Goal: Task Accomplishment & Management: Complete application form

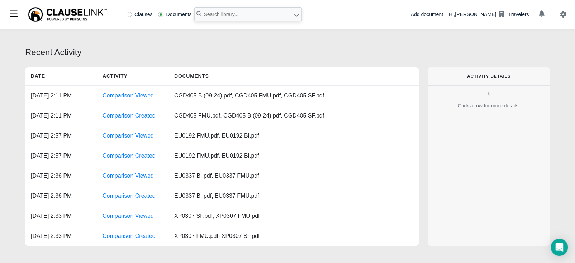
click at [443, 16] on div "Add document" at bounding box center [426, 15] width 32 height 8
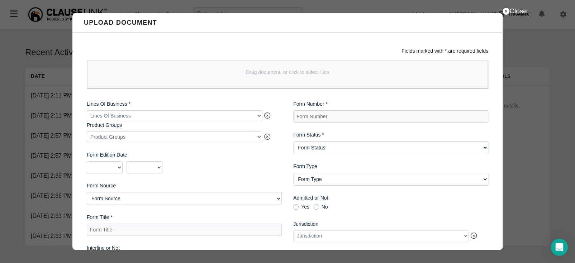
click at [128, 114] on div at bounding box center [175, 115] width 176 height 11
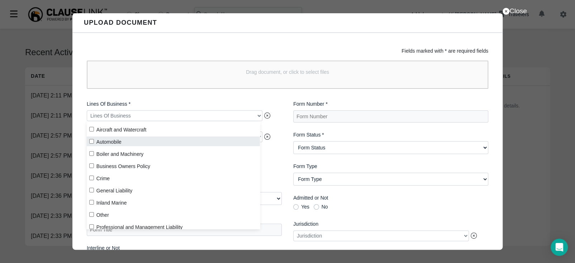
click at [92, 141] on input "Automobile" at bounding box center [91, 141] width 5 height 5
checkbox input "true"
click at [273, 169] on div "2025 2024 2023 2022 2021 2020 2019 2018 2017 2016 2015 2014 2013 2012 2011 2010…" at bounding box center [184, 167] width 195 height 12
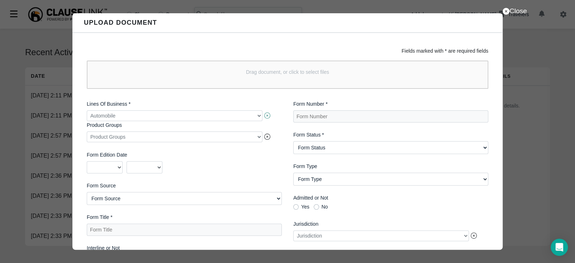
click at [265, 116] on icon at bounding box center [267, 116] width 6 height 6
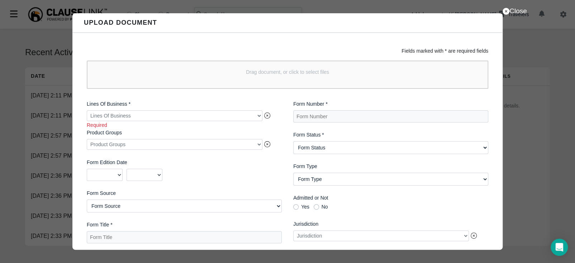
click at [259, 116] on div at bounding box center [175, 115] width 176 height 11
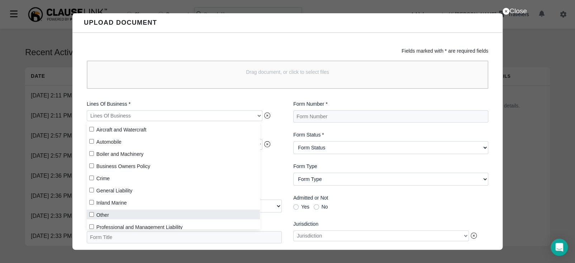
click at [180, 213] on label "Other" at bounding box center [173, 215] width 173 height 10
checkbox input "true"
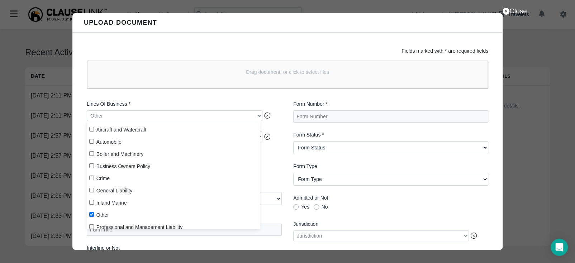
click at [278, 176] on div "Lines Of Business * Other Product Groups Product Groups Form Edition Date 2025 …" at bounding box center [184, 212] width 206 height 234
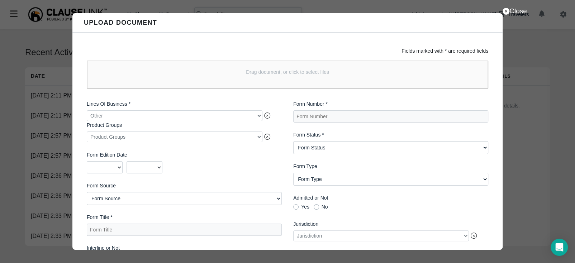
click at [195, 139] on div at bounding box center [175, 137] width 176 height 11
click at [281, 162] on div "Lines Of Business * Other Product Groups Product Groups Form Edition Date 2025 …" at bounding box center [184, 212] width 206 height 234
click at [326, 114] on Number "Form Number *" at bounding box center [390, 116] width 195 height 12
paste Number "S2623-CG (12/24)"
type Number "S2623-CG (12/24)"
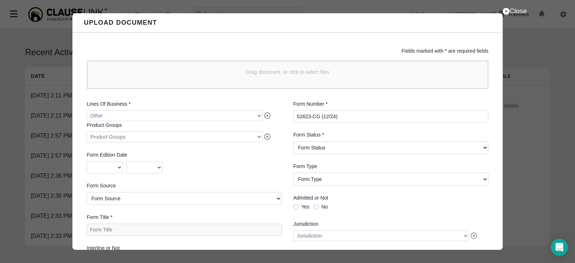
click at [328, 148] on Status "Form Status Active Obsolete" at bounding box center [390, 147] width 195 height 13
select Status "Active"
click at [293, 142] on Status "Form Status Active Obsolete" at bounding box center [390, 147] width 195 height 13
click at [121, 230] on Title "Form Title *" at bounding box center [184, 230] width 195 height 12
paste Title "Combination Endorsement Personal and Advertising Injury Liability"
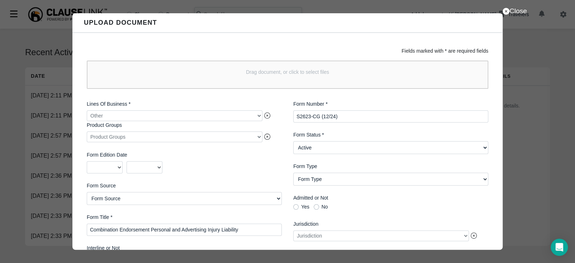
type Title "Combination Endorsement Personal and Advertising Injury Liability"
click at [356, 113] on Number "S2623-CG (12/24)" at bounding box center [390, 116] width 195 height 12
type Number "S2623-CG (12/24) BI"
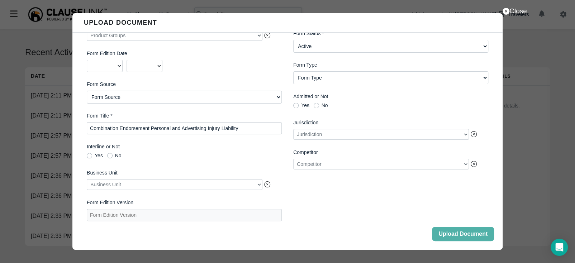
scroll to position [123, 0]
click at [438, 237] on button "Upload Document" at bounding box center [463, 234] width 62 height 14
click at [471, 234] on button "Close" at bounding box center [463, 234] width 62 height 14
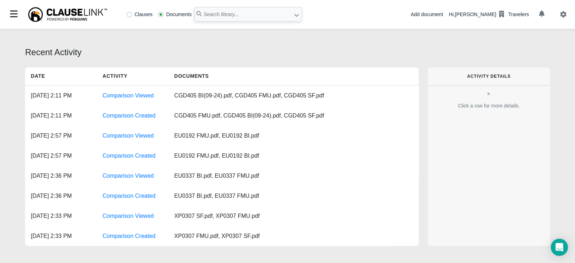
click at [441, 14] on div "Add document" at bounding box center [426, 15] width 32 height 8
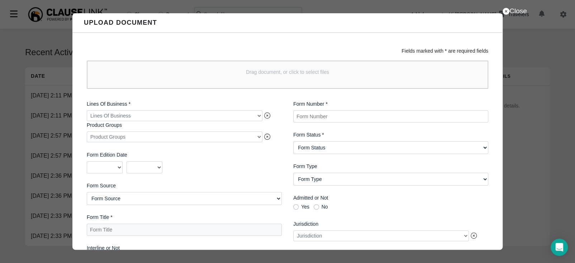
click at [336, 115] on Number "Form Number *" at bounding box center [390, 116] width 195 height 12
paste Number "S2623-CG GA (12/24)"
type Number "S2623-CG GA (12/24) BI"
click at [342, 140] on div "Form Status * Form Status Active Obsolete" at bounding box center [390, 142] width 195 height 23
click at [341, 146] on Status "Form Status Active Obsolete" at bounding box center [390, 147] width 195 height 13
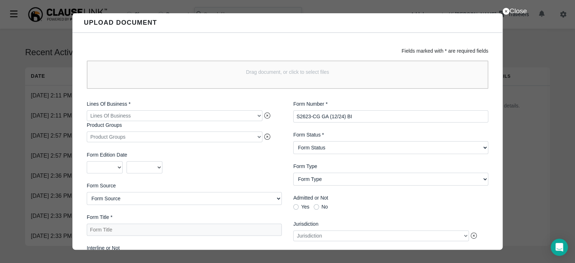
select Status "Active"
click at [293, 142] on Status "Form Status Active Obsolete" at bounding box center [390, 147] width 195 height 13
click at [154, 232] on Title "Form Title *" at bounding box center [184, 230] width 195 height 12
paste Title "Combination Endorsement - Exclusions And Limitations Personal and Advertising I…"
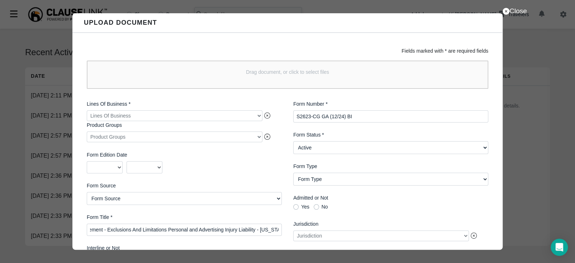
type Title "Combination Endorsement - Exclusions And Limitations Personal and Advertising I…"
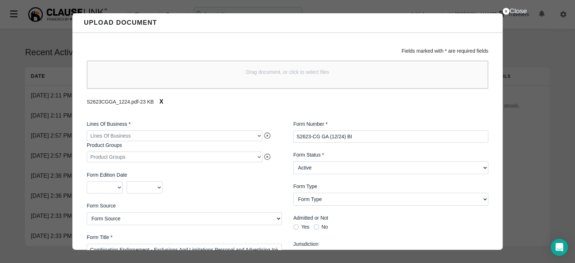
click at [211, 136] on div at bounding box center [175, 135] width 176 height 11
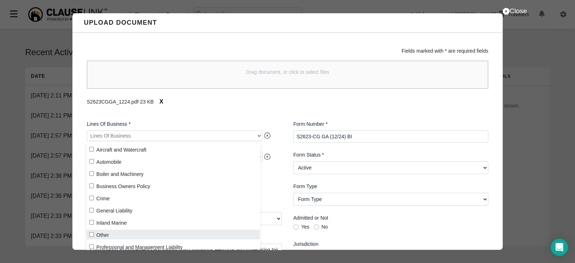
click at [89, 234] on input "Other" at bounding box center [91, 234] width 5 height 5
checkbox input "true"
click at [277, 187] on div "2025 2024 2023 2022 2021 2020 2019 2018 2017 2016 2015 2014 2013 2012 2011 2010…" at bounding box center [184, 187] width 195 height 12
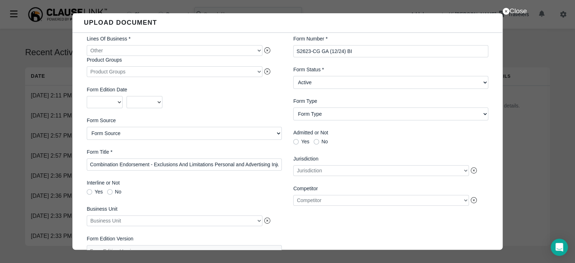
scroll to position [123, 0]
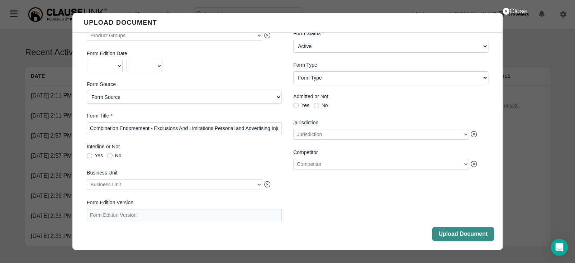
click at [458, 237] on button "Upload Document" at bounding box center [463, 234] width 62 height 14
click at [467, 236] on button "Close" at bounding box center [463, 234] width 62 height 14
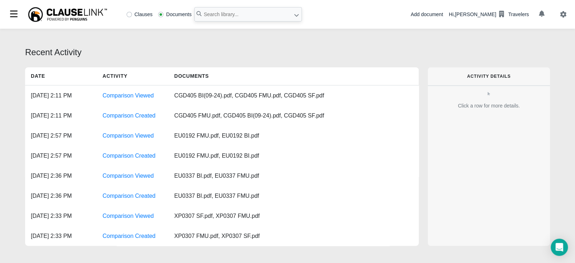
click at [431, 14] on div "Add document" at bounding box center [426, 15] width 32 height 8
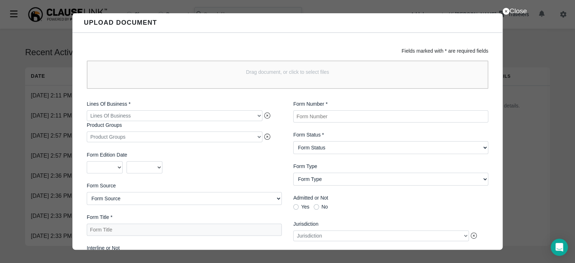
click at [328, 117] on Number "Form Number *" at bounding box center [390, 116] width 195 height 12
paste Number "S2623-CG OK (12/24)"
type Number "S2623-CG OK (12/24)"
click at [329, 148] on Status "Form Status Active Obsolete" at bounding box center [390, 147] width 195 height 13
select Status "Active"
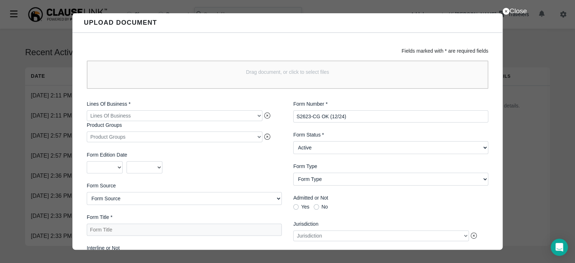
click at [293, 142] on Status "Form Status Active Obsolete" at bounding box center [390, 147] width 195 height 13
click at [182, 117] on div at bounding box center [175, 115] width 176 height 11
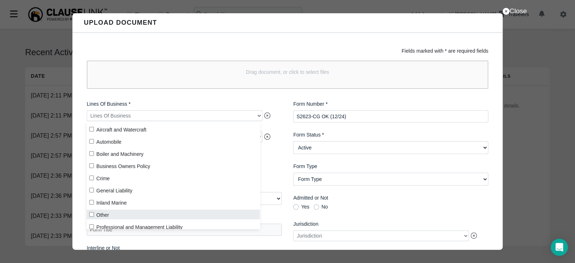
click at [93, 217] on input "Other" at bounding box center [91, 214] width 5 height 5
checkbox input "true"
click at [275, 165] on div "2025 2024 2023 2022 2021 2020 2019 2018 2017 2016 2015 2014 2013 2012 2011 2010…" at bounding box center [184, 167] width 195 height 12
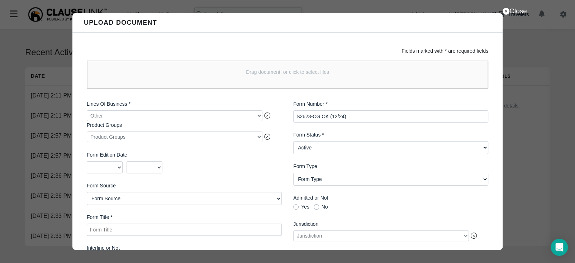
click at [150, 228] on Title "Form Title *" at bounding box center [184, 230] width 195 height 12
click at [130, 231] on Title "Form Title *" at bounding box center [184, 230] width 195 height 12
paste Title "Combination Endorsement Personal and Advertising Injury Liability - [US_STATE]"
type Title "Combination Endorsement Personal and Advertising Injury Liability - [US_STATE]"
click at [379, 115] on Number "S2623-CG OK (12/24)" at bounding box center [390, 116] width 195 height 12
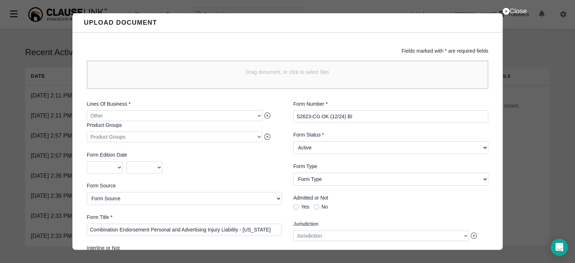
type Number "S2623-CG OK (12/24) BI"
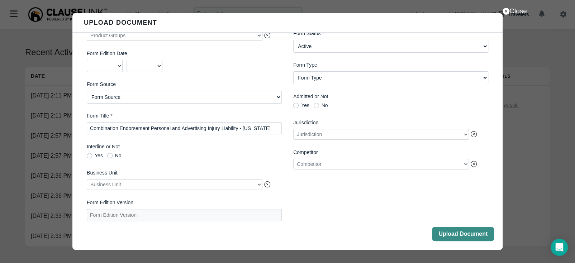
drag, startPoint x: 467, startPoint y: 234, endPoint x: 469, endPoint y: 230, distance: 4.2
click at [467, 233] on button "Upload Document" at bounding box center [463, 234] width 62 height 14
click at [465, 237] on button "Close" at bounding box center [463, 234] width 62 height 14
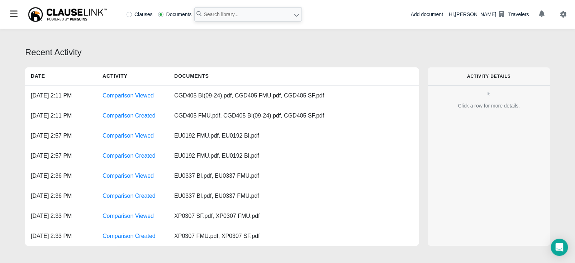
click at [430, 13] on div "Add document" at bounding box center [426, 15] width 32 height 8
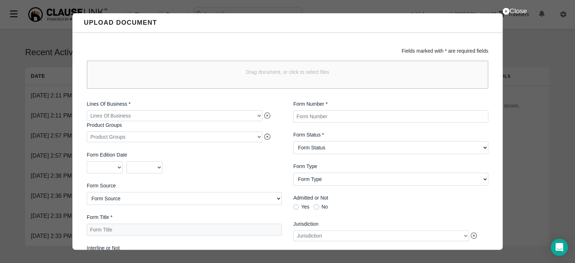
click at [334, 119] on Number "Form Number *" at bounding box center [390, 116] width 195 height 12
paste Number "S2623-CG OR (12/24)"
type Number "S2623-CG OR (12/24) BI"
click at [362, 145] on Status "Form Status Active Obsolete" at bounding box center [390, 147] width 195 height 13
select Status "Active"
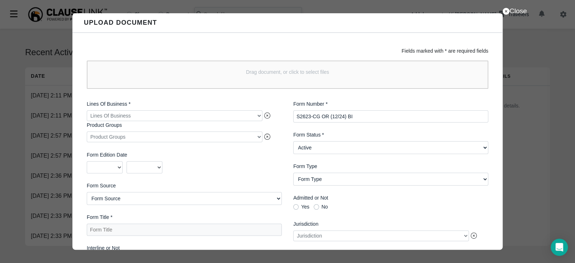
click at [293, 142] on Status "Form Status Active Obsolete" at bounding box center [390, 147] width 195 height 13
click at [161, 230] on Title "Form Title *" at bounding box center [184, 230] width 195 height 12
paste Title "Combination EndorsementPersonal and Advertising Injury Liability - [US_STATE]"
click at [149, 231] on Title "Combination EndorsementPersonal and Advertising Injury Liability - [US_STATE]" at bounding box center [184, 230] width 195 height 12
type Title "Combination Endorsement Personal and Advertising Injury Liability - [US_STATE]"
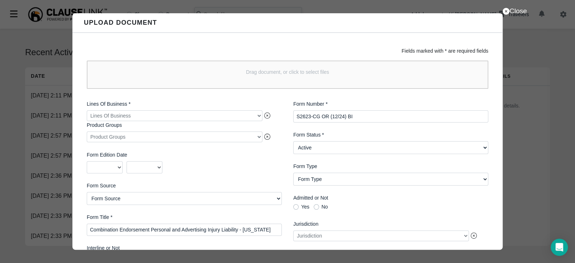
click at [246, 117] on div at bounding box center [175, 115] width 176 height 11
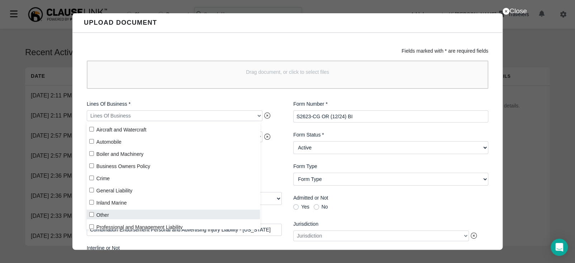
click at [91, 217] on label "Other" at bounding box center [173, 215] width 173 height 10
checkbox input "true"
click at [281, 160] on div "Lines Of Business * Other Product Groups Product Groups Form Edition Date 2025 …" at bounding box center [184, 212] width 206 height 234
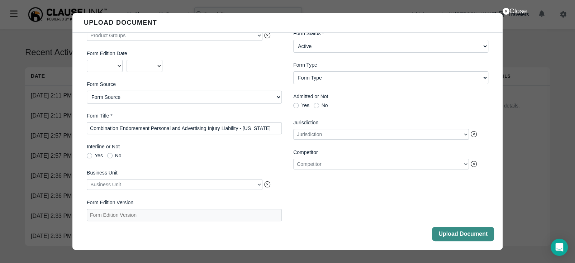
click at [448, 238] on button "Upload Document" at bounding box center [463, 234] width 62 height 14
click at [449, 232] on button "Close" at bounding box center [463, 234] width 62 height 14
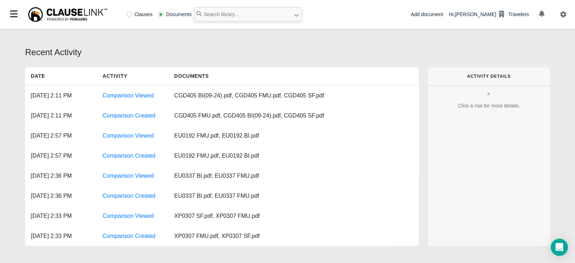
click at [440, 15] on div "Add document" at bounding box center [426, 15] width 32 height 8
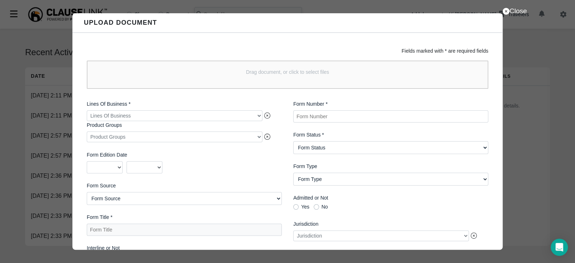
click at [321, 117] on Number "Form Number *" at bounding box center [390, 116] width 195 height 12
paste Number "S2623-CG VA (1/25)"
type Number "S2623-CG VA (1/25) BI"
click at [337, 151] on Status "Form Status Active Obsolete" at bounding box center [390, 147] width 195 height 13
select Status "Active"
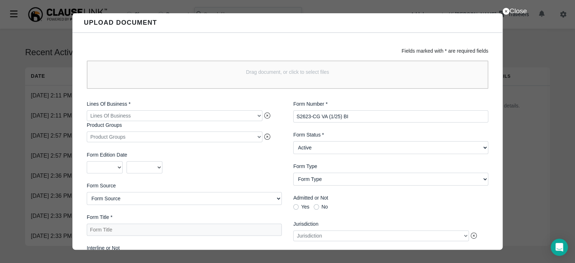
click at [293, 142] on Status "Form Status Active Obsolete" at bounding box center [390, 147] width 195 height 13
click at [250, 115] on div at bounding box center [175, 115] width 176 height 11
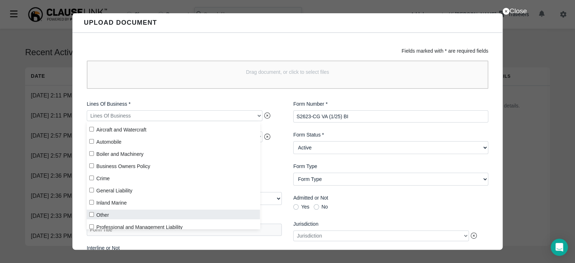
click at [92, 214] on input "Other" at bounding box center [91, 214] width 5 height 5
checkbox input "true"
click at [288, 168] on div "Form Number * S2623-CG VA (1/25) BI Form Status * Form Status Active Obsolete F…" at bounding box center [391, 212] width 206 height 234
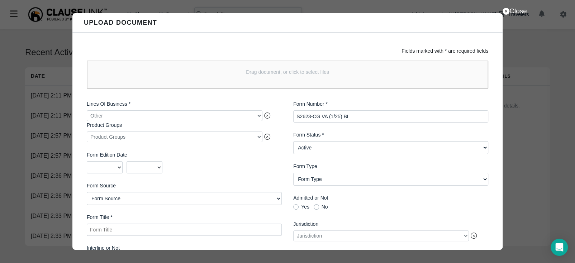
click at [152, 230] on Title "Form Title *" at bounding box center [184, 230] width 195 height 12
paste Title "Combination Endorsement Personal and Advertising Injury Liability"
type Title "Combination Endorsement Personal and Advertising Injury Liability"
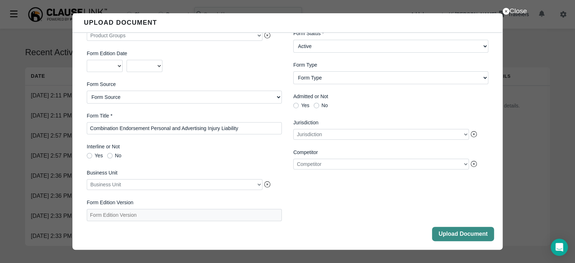
click at [449, 237] on button "Upload Document" at bounding box center [463, 234] width 62 height 14
click at [443, 234] on button "Close" at bounding box center [463, 234] width 62 height 14
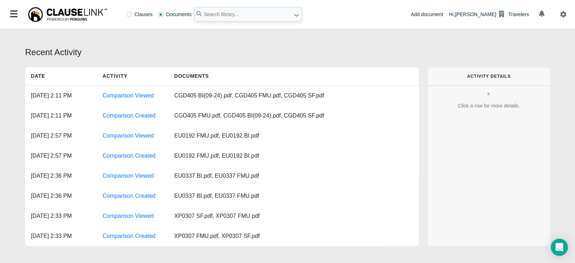
click at [443, 14] on div "Add document" at bounding box center [426, 15] width 32 height 8
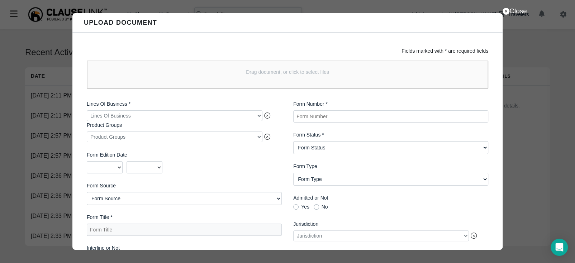
click at [329, 118] on Number "Form Number *" at bounding box center [390, 116] width 195 height 12
paste Number "S267-CG (12/24)"
type Number "S267-CG (12/24)"
click at [155, 117] on div at bounding box center [175, 115] width 176 height 11
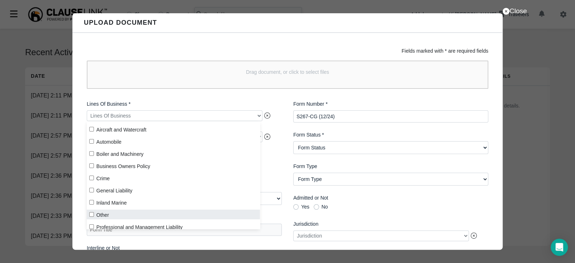
click at [99, 214] on label "Other" at bounding box center [173, 215] width 173 height 10
checkbox input "true"
click at [269, 176] on div "Lines Of Business * Other Product Groups Product Groups Form Edition Date 2025 …" at bounding box center [184, 212] width 206 height 234
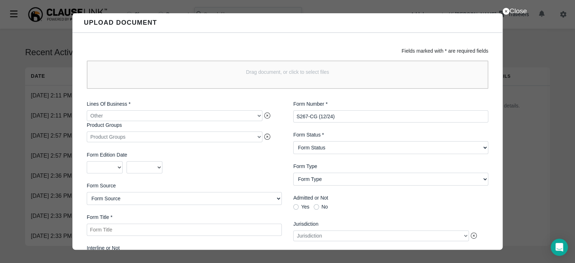
click at [127, 232] on Title "Form Title *" at bounding box center [184, 230] width 195 height 12
paste Title "Combination Endorsement Bodily Injury and Property Damage Liability"
type Title "Combination Endorsement Bodily Injury and Property Damage Liability"
click at [317, 147] on Status "Form Status Active Obsolete" at bounding box center [390, 147] width 195 height 13
select Status "Active"
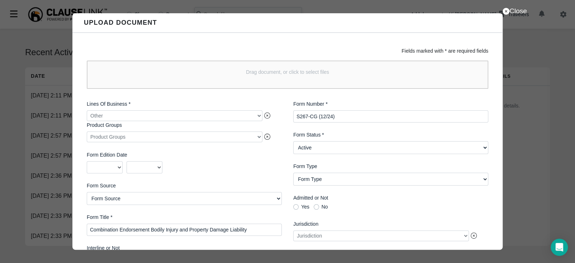
click at [293, 142] on Status "Form Status Active Obsolete" at bounding box center [390, 147] width 195 height 13
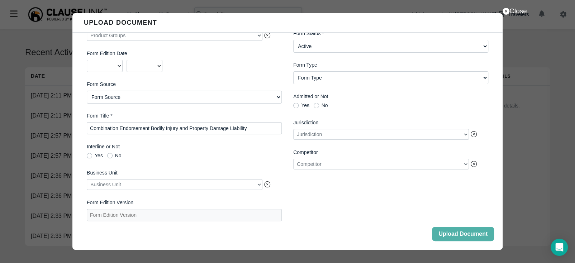
scroll to position [0, 0]
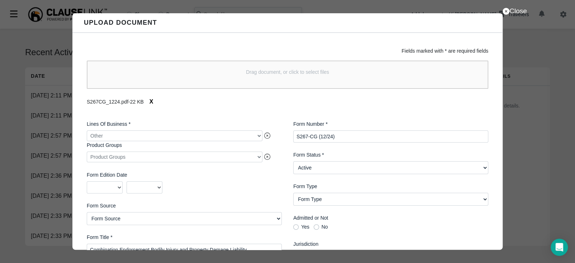
click at [353, 134] on Number "S267-CG (12/24)" at bounding box center [390, 136] width 195 height 12
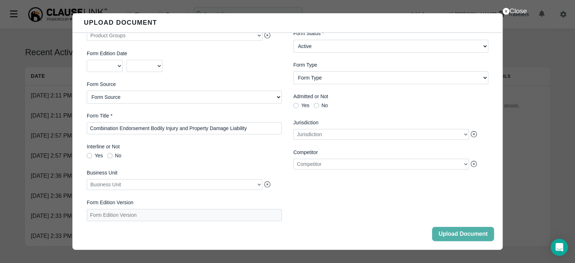
scroll to position [123, 0]
type Number "S267-CG (12/24) BI"
click at [453, 230] on button "Upload Document" at bounding box center [463, 234] width 62 height 14
click at [460, 235] on button "Close" at bounding box center [463, 234] width 62 height 14
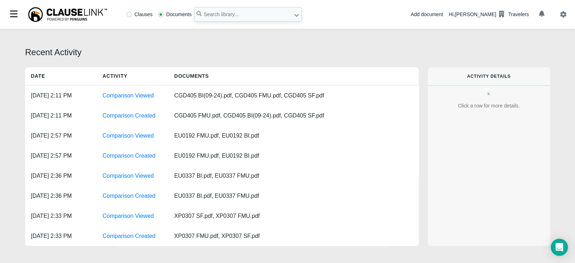
click at [443, 14] on div "Add document" at bounding box center [426, 15] width 32 height 8
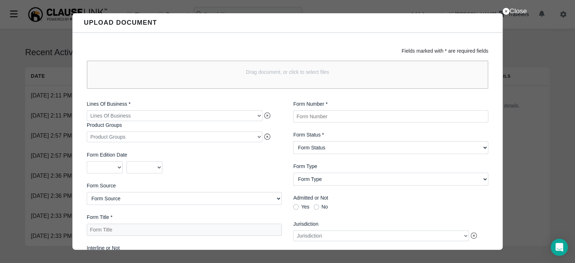
click at [317, 113] on Number "Form Number *" at bounding box center [390, 116] width 195 height 12
click at [342, 116] on Number "Form Number *" at bounding box center [390, 116] width 195 height 12
paste Number "S267-CG (01/25)"
type Number "S267-CG (01/25) BI"
click at [349, 148] on Status "Form Status Active Obsolete" at bounding box center [390, 147] width 195 height 13
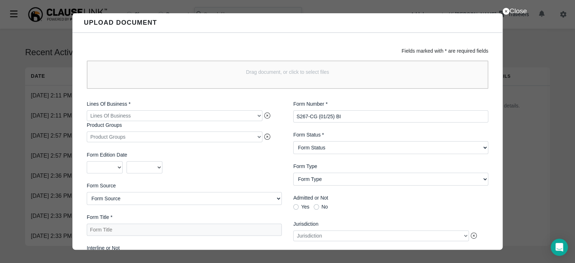
select Status "Active"
click at [293, 142] on Status "Form Status Active Obsolete" at bounding box center [390, 147] width 195 height 13
click at [200, 225] on Title "Form Title *" at bounding box center [184, 230] width 195 height 12
paste Title "Combination Endorsement Bodily Injury and Property Damage Liability"
type Title "Combination Endorsement Bodily Injury and Property Damage Liability"
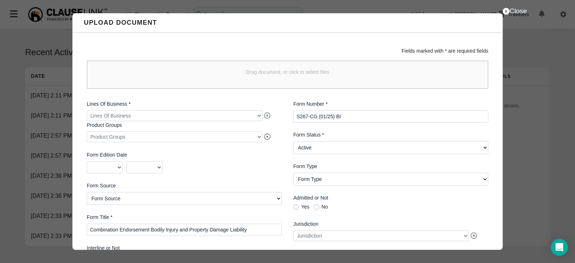
click at [179, 113] on div at bounding box center [175, 115] width 176 height 11
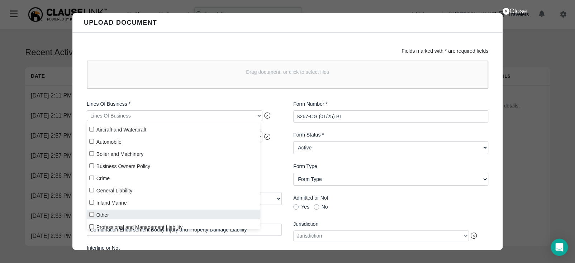
click at [92, 216] on input "Other" at bounding box center [91, 214] width 5 height 5
checkbox input "true"
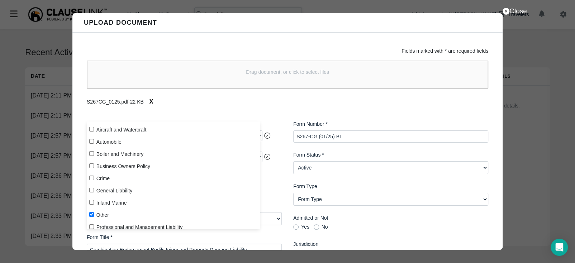
click at [304, 101] on div "S267CG_0125.pdf - 22 KB X" at bounding box center [288, 102] width 402 height 14
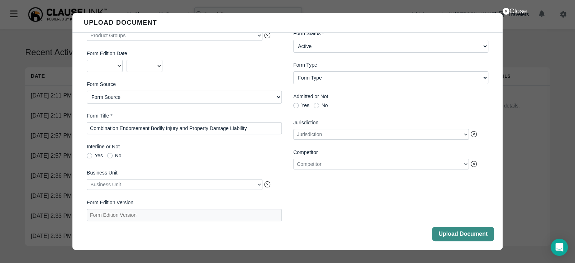
click at [470, 237] on button "Upload Document" at bounding box center [463, 234] width 62 height 14
click at [465, 238] on button "Close" at bounding box center [463, 234] width 62 height 14
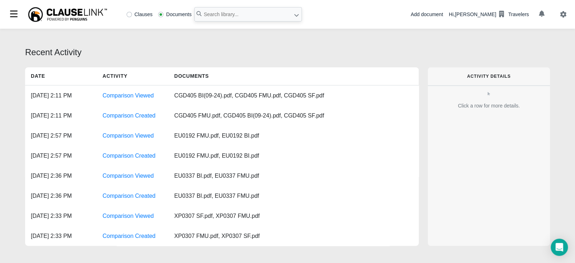
click at [431, 16] on div "Add document" at bounding box center [426, 15] width 32 height 8
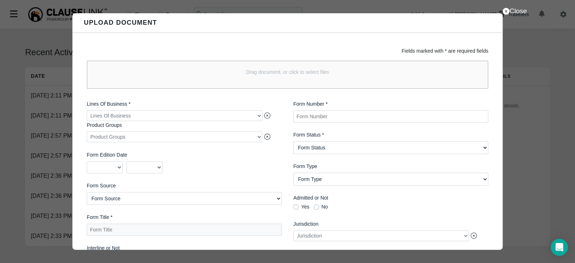
click at [331, 119] on Number "Form Number *" at bounding box center [390, 116] width 195 height 12
paste Number "S267-CG GA (12/24)"
type Number "S267-CG GA (12/24) BI"
click at [354, 144] on Status "Form Status Active Obsolete" at bounding box center [390, 147] width 195 height 13
select Status "Active"
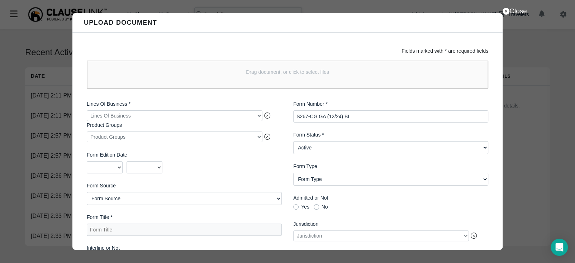
click at [293, 142] on Status "Form Status Active Obsolete" at bounding box center [390, 147] width 195 height 13
click at [118, 230] on Title "Form Title *" at bounding box center [184, 230] width 195 height 12
paste Title "Combination Endorsement - Exclusions And Limitations Bodily Injury and Property…"
type Title "Combination Endorsement - Exclusions And Limitations Bodily Injury and Property…"
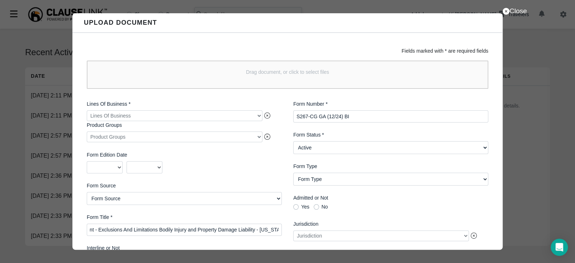
click at [132, 117] on div at bounding box center [175, 115] width 176 height 11
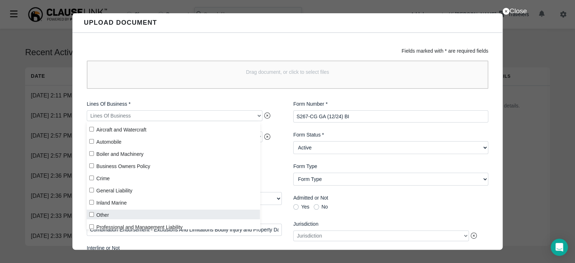
click at [89, 215] on input "Other" at bounding box center [91, 214] width 5 height 5
checkbox input "true"
click at [217, 80] on div "Drag document, or click to select files" at bounding box center [288, 75] width 402 height 28
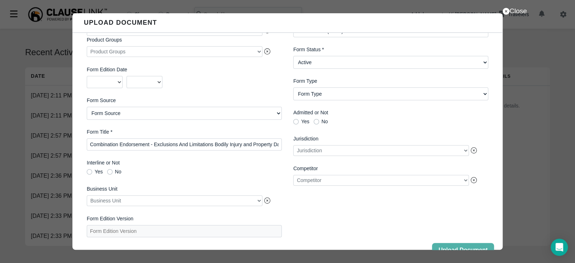
scroll to position [123, 0]
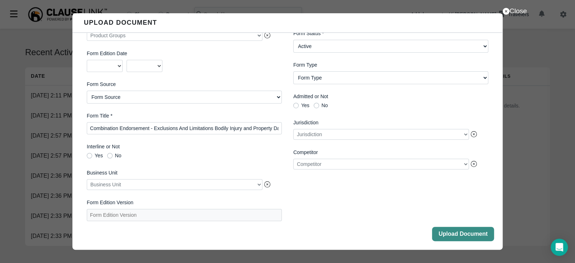
click at [480, 241] on button "Upload Document" at bounding box center [463, 234] width 62 height 14
click at [474, 236] on button "Close" at bounding box center [463, 234] width 62 height 14
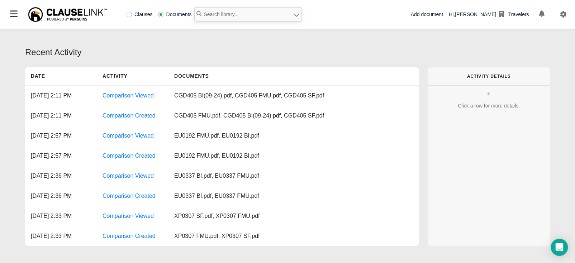
click at [432, 14] on div "Add document" at bounding box center [426, 15] width 32 height 8
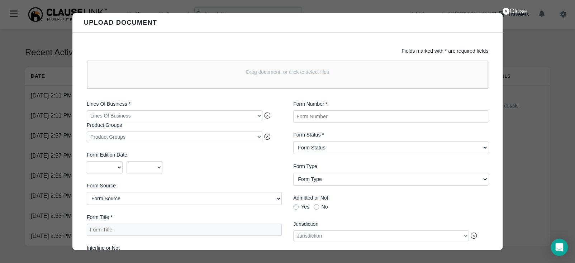
click at [347, 114] on Number "Form Number *" at bounding box center [390, 116] width 195 height 12
paste Number "S267-CG OR (12/24)"
type Number "S267-CG OR (12/24) BI"
click at [339, 150] on Status "Form Status Active Obsolete" at bounding box center [390, 147] width 195 height 13
select Status "Active"
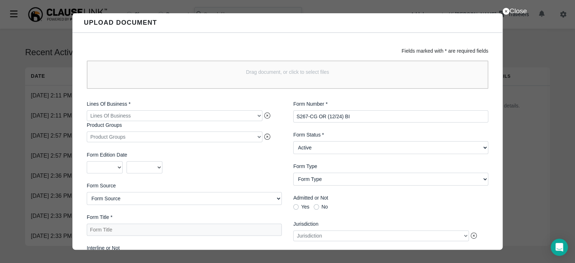
click at [293, 142] on Status "Form Status Active Obsolete" at bounding box center [390, 147] width 195 height 13
click at [244, 118] on div at bounding box center [175, 115] width 176 height 11
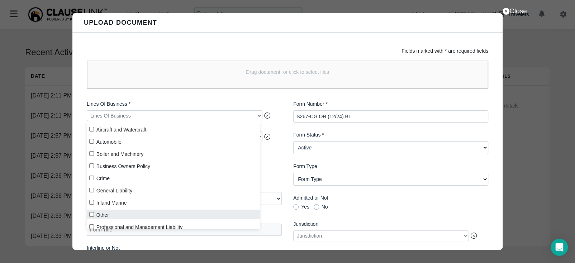
click at [90, 215] on input "Other" at bounding box center [91, 214] width 5 height 5
checkbox input "true"
click at [272, 173] on div "2025 2024 2023 2022 2021 2020 2019 2018 2017 2016 2015 2014 2013 2012 2011 2010…" at bounding box center [184, 167] width 195 height 12
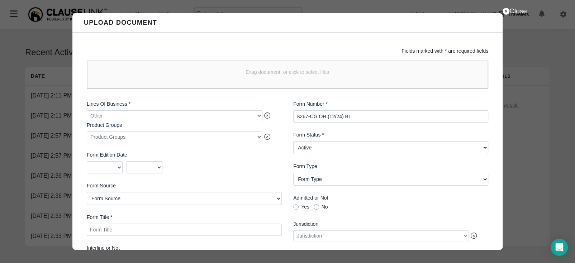
click at [164, 233] on Title "Form Title *" at bounding box center [184, 230] width 195 height 12
paste Title "Combination Endorsement - [US_STATE] Bodily Injury and Property Damage Liability"
type Title "Combination Endorsement - [US_STATE] Bodily Injury and Property Damage Liability"
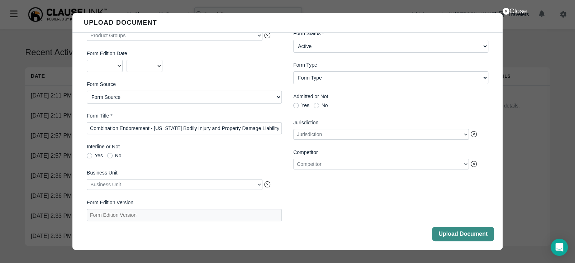
click at [442, 232] on button "Upload Document" at bounding box center [463, 234] width 62 height 14
click at [466, 234] on button "Close" at bounding box center [463, 234] width 62 height 14
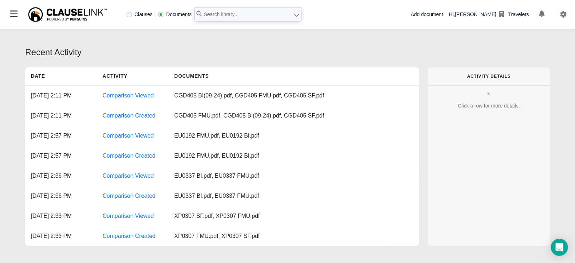
click at [434, 14] on div "Add document" at bounding box center [426, 15] width 32 height 8
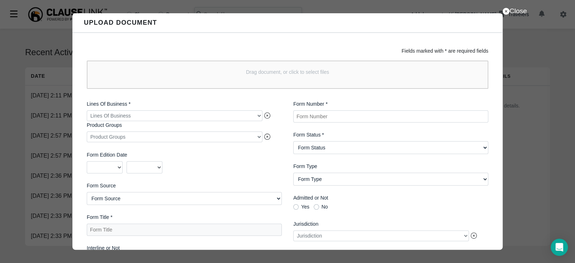
click at [356, 119] on Number "Form Number *" at bounding box center [390, 116] width 195 height 12
paste Number "P267-CG ME (12/24)"
type Number "P267-CG ME (12/24) BI"
click at [324, 148] on Status "Form Status Active Obsolete" at bounding box center [390, 147] width 195 height 13
select Status "Active"
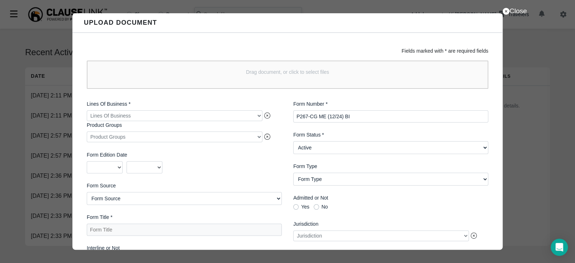
click at [293, 142] on Status "Form Status Active Obsolete" at bounding box center [390, 147] width 195 height 13
click at [513, 136] on div "Close Upload Document Fields marked with * are required fields Drag document, o…" at bounding box center [287, 131] width 575 height 263
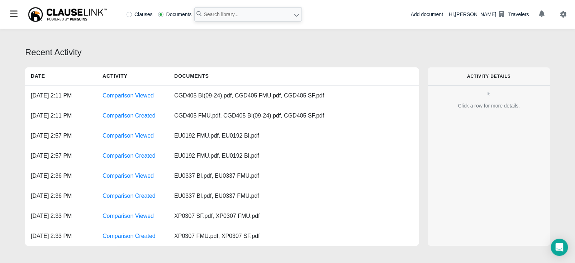
click at [434, 12] on div "Add document" at bounding box center [426, 15] width 32 height 8
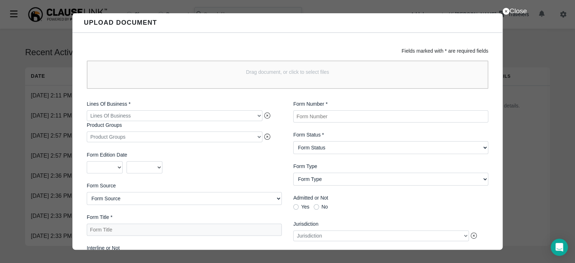
click at [311, 117] on Number "Form Number *" at bounding box center [390, 116] width 195 height 12
paste Number "P267-CG ME (12/24)"
type Number "P267-CG ME (12/24) BI"
click at [134, 231] on Title "Form Title *" at bounding box center [184, 230] width 195 height 12
paste Title "Combination Endorsement - [US_STATE] Bodily Injury and Property Damage Liability"
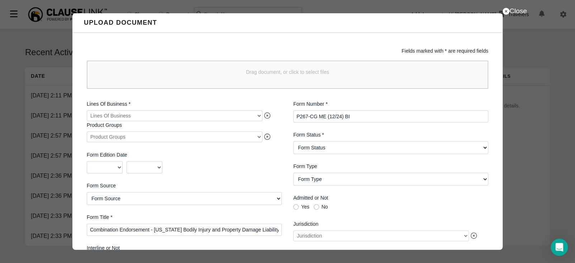
type Title "Combination Endorsement - [US_STATE] Bodily Injury and Property Damage Liability"
click at [133, 115] on div at bounding box center [175, 115] width 176 height 11
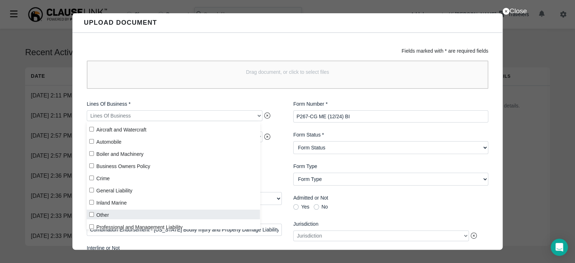
click at [91, 215] on input "Other" at bounding box center [91, 214] width 5 height 5
checkbox input "true"
click at [338, 150] on Status "Form Status Active Obsolete" at bounding box center [390, 147] width 195 height 13
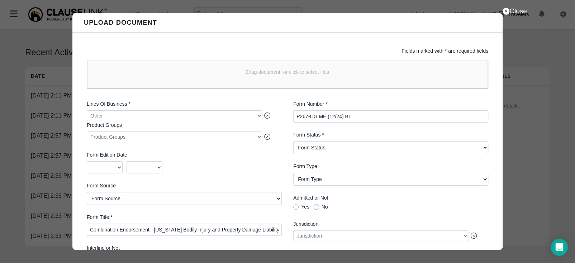
select Status "Active"
click at [293, 142] on Status "Form Status Active Obsolete" at bounding box center [390, 147] width 195 height 13
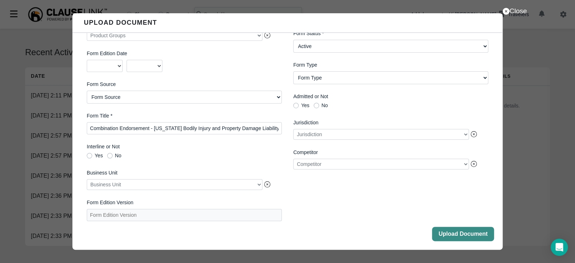
click at [452, 234] on button "Upload Document" at bounding box center [463, 234] width 62 height 14
click at [450, 237] on button "Close" at bounding box center [463, 234] width 62 height 14
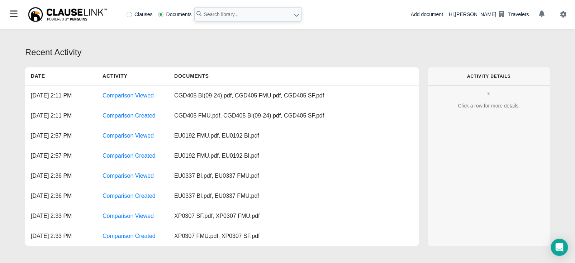
click at [442, 14] on div "Add document" at bounding box center [426, 15] width 32 height 8
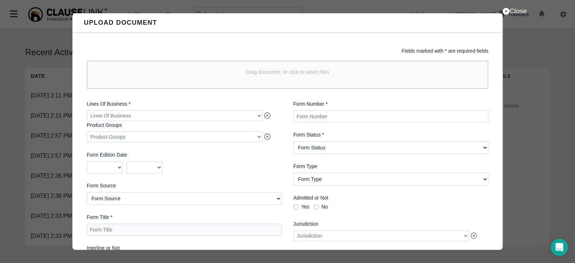
click at [334, 119] on Number "Form Number *" at bounding box center [390, 116] width 195 height 12
paste Number "P2623-CG ME (12/24)"
type Number "P2623-CG ME (12/24) BI"
click at [336, 150] on Status "Form Status Active Obsolete" at bounding box center [390, 147] width 195 height 13
select Status "Active"
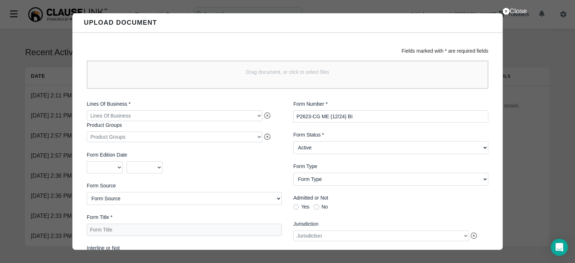
click at [293, 142] on Status "Form Status Active Obsolete" at bounding box center [390, 147] width 195 height 13
click at [164, 114] on div at bounding box center [175, 115] width 176 height 11
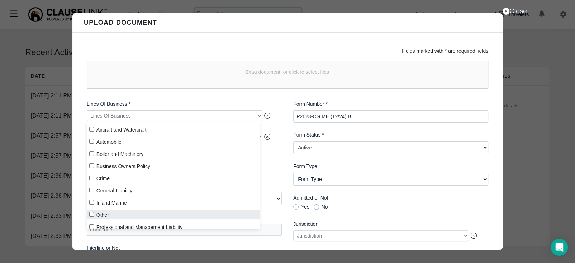
click at [89, 216] on input "Other" at bounding box center [91, 214] width 5 height 5
checkbox input "true"
click at [277, 161] on div "2025 2024 2023 2022 2021 2020 2019 2018 2017 2016 2015 2014 2013 2012 2011 2010…" at bounding box center [184, 167] width 195 height 12
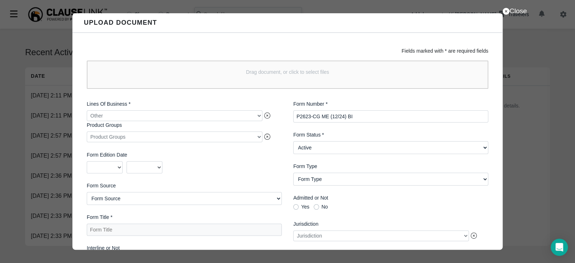
click at [154, 199] on Source "Form Source AIMU ISO Northland Group Other [GEOGRAPHIC_DATA][PERSON_NAME] - Oth…" at bounding box center [184, 198] width 195 height 13
click at [159, 229] on Title "Form Title *" at bounding box center [184, 230] width 195 height 12
paste Title "Combination Endorsement - [US_STATE] Personal and Advertising Injury Liability"
type Title "Combination Endorsement - [US_STATE] Personal and Advertising Injury Liability"
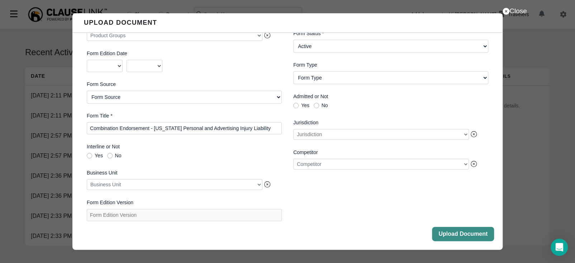
click at [464, 235] on button "Upload Document" at bounding box center [463, 234] width 62 height 14
click at [450, 237] on button "Close" at bounding box center [463, 234] width 62 height 14
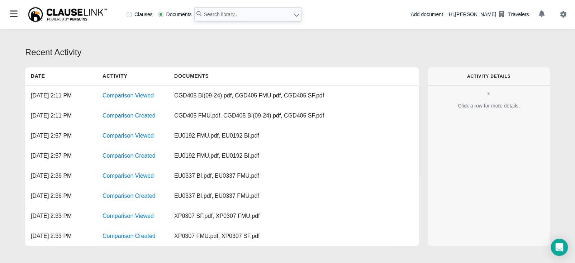
click at [427, 14] on div "Add document" at bounding box center [426, 15] width 32 height 8
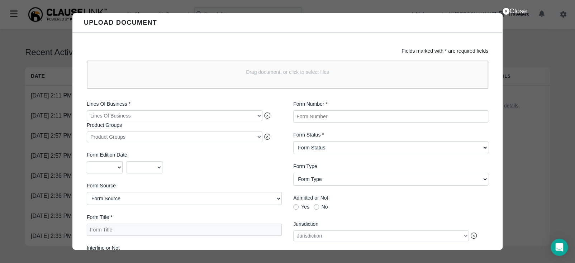
click at [320, 114] on Number "Form Number *" at bounding box center [390, 116] width 195 height 12
paste Number "P267-CG NH (12/24)"
type Number "P267-CG NH (12/24) BI"
click at [375, 148] on Status "Form Status Active Obsolete" at bounding box center [390, 147] width 195 height 13
select Status "Active"
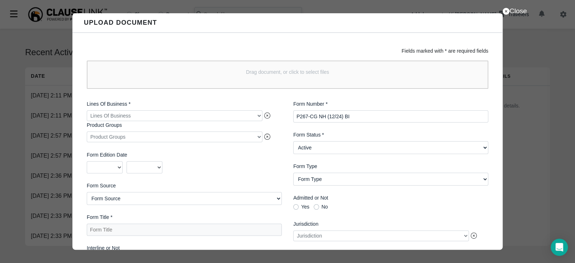
click at [293, 142] on Status "Form Status Active Obsolete" at bounding box center [390, 147] width 195 height 13
click at [167, 115] on div at bounding box center [175, 115] width 176 height 11
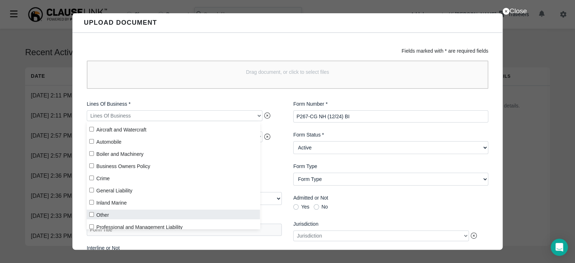
click at [92, 216] on input "Other" at bounding box center [91, 214] width 5 height 5
checkbox input "true"
click at [277, 158] on label "Form Edition Date" at bounding box center [184, 155] width 195 height 8
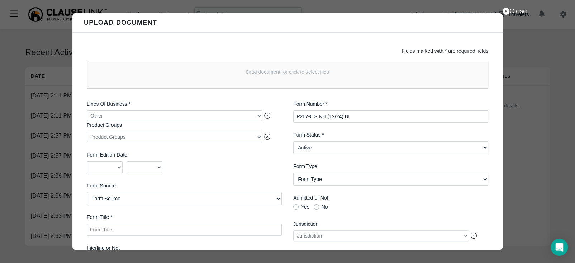
click at [135, 232] on Title "Form Title *" at bounding box center [184, 230] width 195 height 12
paste Title "Combination Endorsement - [US_STATE] Bodily Injury and Property Damage Liability"
type Title "Combination Endorsement - [US_STATE] Bodily Injury and Property Damage Liability"
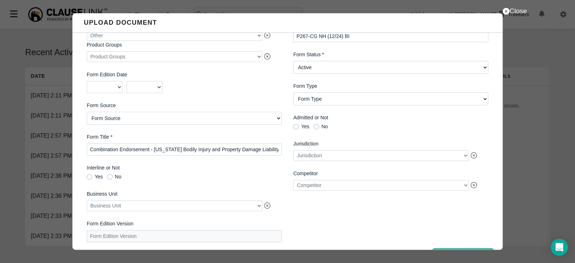
scroll to position [123, 0]
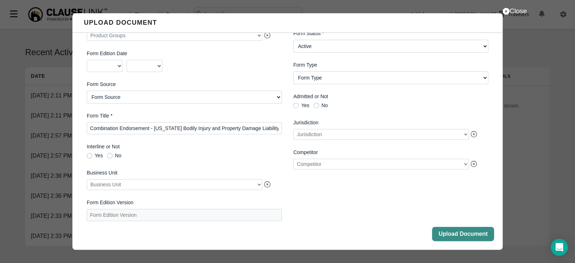
click at [480, 235] on button "Upload Document" at bounding box center [463, 234] width 62 height 14
click at [474, 238] on button "Close" at bounding box center [463, 234] width 62 height 14
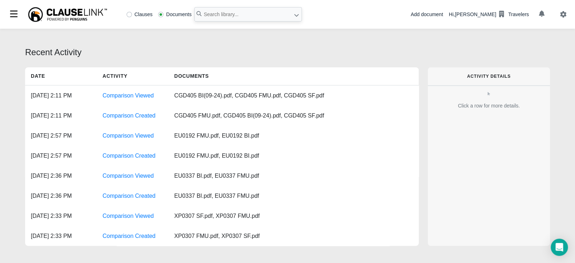
click at [429, 14] on div "Add document" at bounding box center [426, 15] width 32 height 8
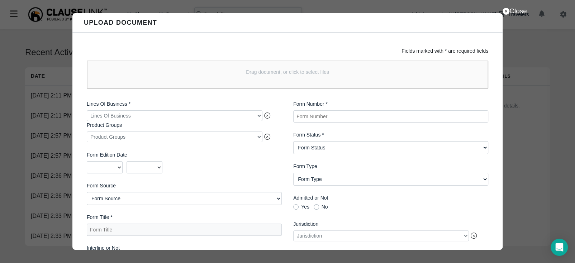
click at [334, 116] on Number "Form Number *" at bounding box center [390, 116] width 195 height 12
paste Number "P2623-CG NH (12/24)"
type Number "P2623-CG NH (12/24) BI"
click at [386, 150] on Status "Form Status Active Obsolete" at bounding box center [390, 147] width 195 height 13
select Status "Active"
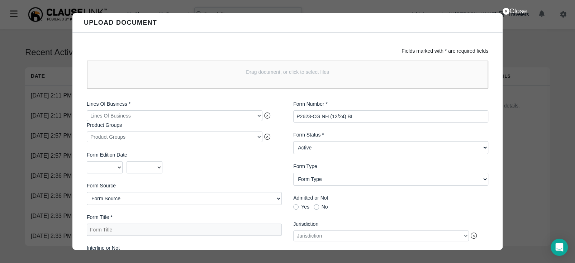
click at [293, 142] on Status "Form Status Active Obsolete" at bounding box center [390, 147] width 195 height 13
click at [204, 119] on div at bounding box center [175, 115] width 176 height 11
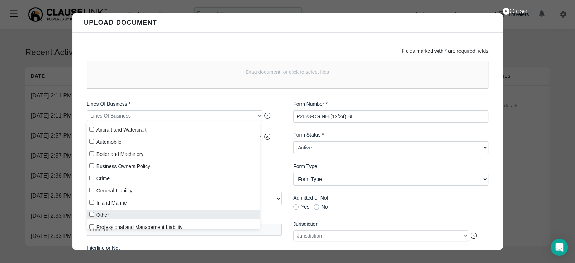
click at [92, 216] on input "Other" at bounding box center [91, 214] width 5 height 5
checkbox input "true"
click at [281, 171] on div "Lines Of Business * Other Product Groups Product Groups Form Edition Date 2025 …" at bounding box center [184, 212] width 206 height 234
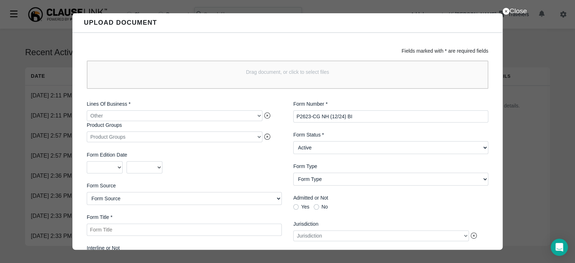
click at [157, 227] on Title "Form Title *" at bounding box center [184, 230] width 195 height 12
paste Title "Combination Endorsement - [US_STATE] Personal and Advertising Injury Liability"
type Title "Combination Endorsement - [US_STATE] Personal and Advertising Injury Liability"
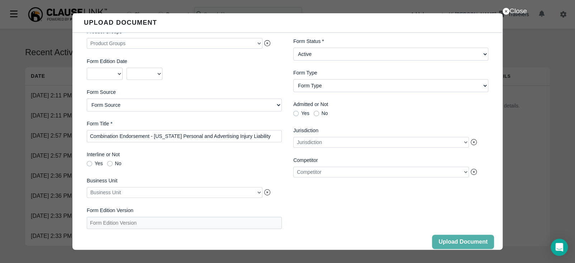
scroll to position [123, 0]
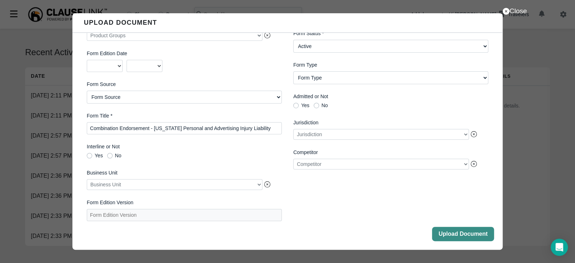
click at [441, 236] on button "Upload Document" at bounding box center [463, 234] width 62 height 14
click at [447, 233] on button "Close" at bounding box center [463, 234] width 62 height 14
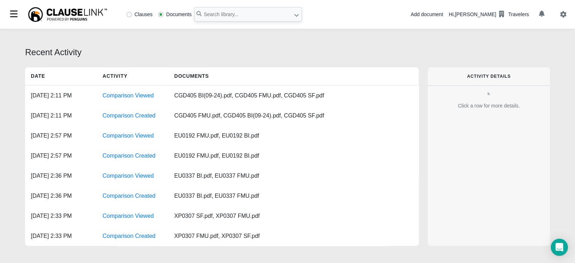
click at [439, 15] on div "Add document" at bounding box center [426, 15] width 32 height 8
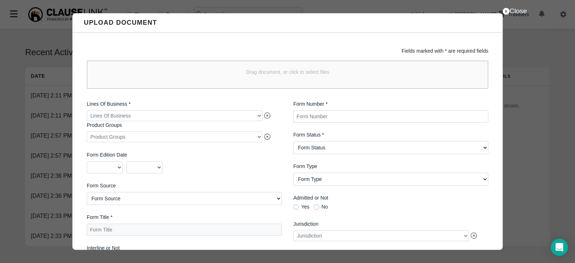
click at [315, 117] on Number "Form Number *" at bounding box center [390, 116] width 195 height 12
paste Number "P267-CG WA (12/24)"
type Number "P267-CG WA (12/24) BI"
click at [371, 149] on Status "Form Status Active Obsolete" at bounding box center [390, 147] width 195 height 13
select Status "Active"
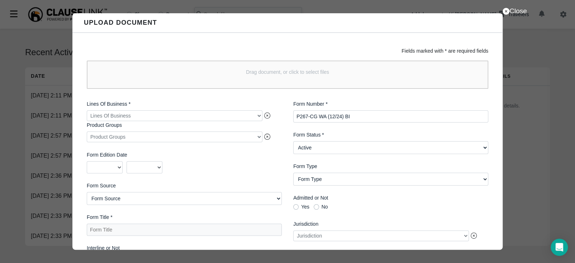
click at [293, 142] on Status "Form Status Active Obsolete" at bounding box center [390, 147] width 195 height 13
click at [192, 117] on div at bounding box center [175, 115] width 176 height 11
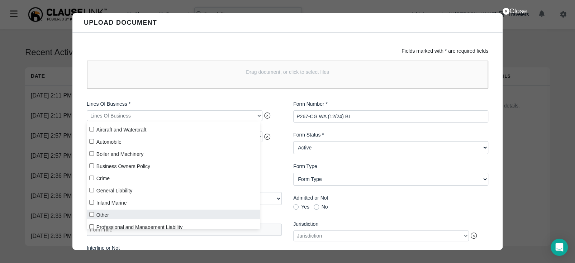
click at [92, 216] on input "Other" at bounding box center [91, 214] width 5 height 5
checkbox input "true"
click at [276, 174] on div "Lines Of Business * Other Product Groups Product Groups Form Edition Date 2025 …" at bounding box center [184, 212] width 206 height 234
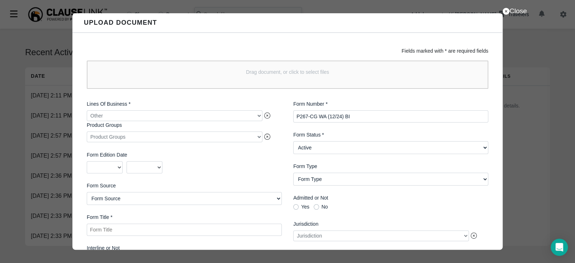
click at [107, 234] on Title "Form Title *" at bounding box center [184, 230] width 195 height 12
paste Title "Combination Endorsement - [US_STATE] Bodily Injury and Property Damage Liability"
type Title "Combination Endorsement - [US_STATE] Bodily Injury and Property Damage Liability"
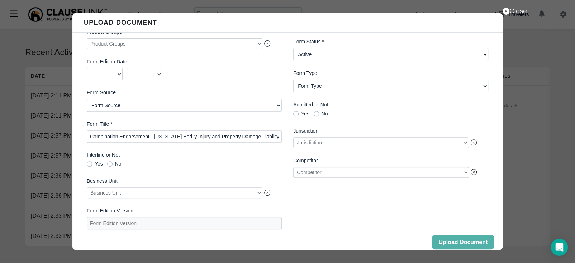
scroll to position [123, 0]
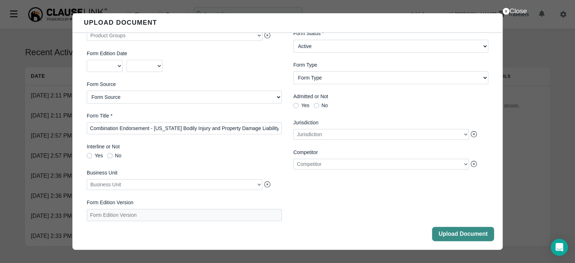
click at [455, 234] on button "Upload Document" at bounding box center [463, 234] width 62 height 14
click at [464, 235] on button "Close" at bounding box center [463, 234] width 62 height 14
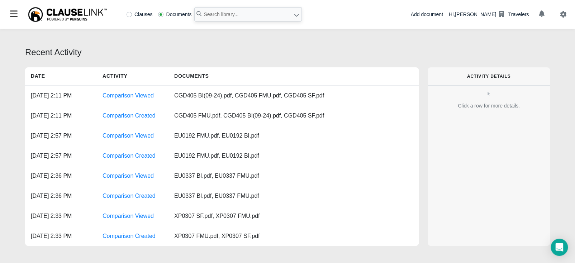
click at [440, 15] on div "Add document" at bounding box center [426, 15] width 32 height 8
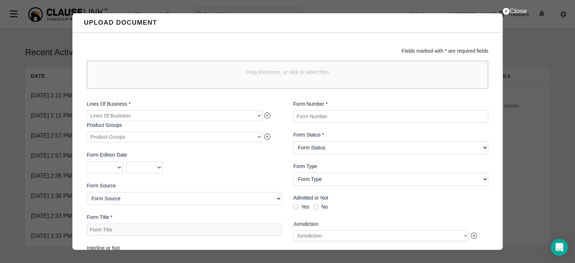
click at [320, 115] on Number "Form Number *" at bounding box center [390, 116] width 195 height 12
paste Number "P2623-CG WA (12/24)"
type Number "P2623-CG WA (12/24) BI"
click at [335, 148] on Status "Form Status Active Obsolete" at bounding box center [390, 147] width 195 height 13
select Status "Active"
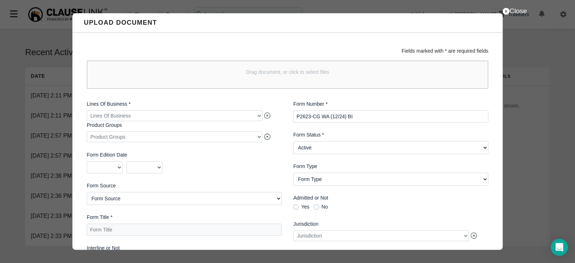
click at [293, 142] on Status "Form Status Active Obsolete" at bounding box center [390, 147] width 195 height 13
click at [182, 118] on div at bounding box center [175, 115] width 176 height 11
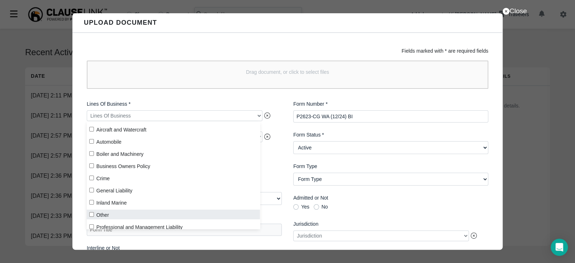
click at [112, 216] on label "Other" at bounding box center [173, 215] width 173 height 10
checkbox input "true"
click at [266, 170] on div "2025 2024 2023 2022 2021 2020 2019 2018 2017 2016 2015 2014 2013 2012 2011 2010…" at bounding box center [184, 167] width 195 height 12
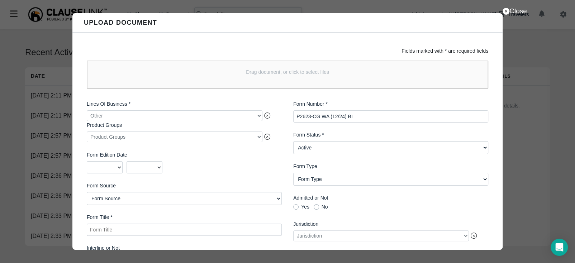
click at [210, 232] on Title "Form Title *" at bounding box center [184, 230] width 195 height 12
paste Title "Combination Endorsement Personal and Advertising Injury Liability - [US_STATE]"
type Title "Combination Endorsement Personal and Advertising Injury Liability - [US_STATE]"
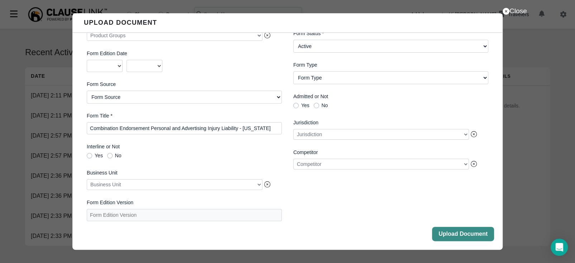
click at [478, 232] on button "Upload Document" at bounding box center [463, 234] width 62 height 14
click at [442, 234] on button "Close" at bounding box center [463, 234] width 62 height 14
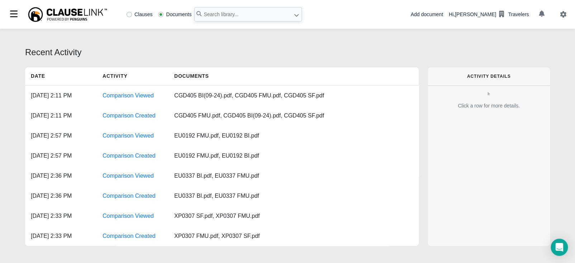
click at [436, 13] on div "Add document" at bounding box center [426, 15] width 32 height 8
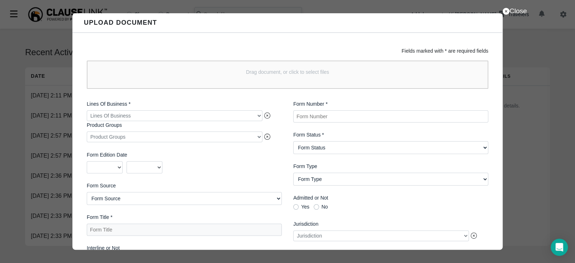
click at [357, 114] on Number "Form Number *" at bounding box center [390, 116] width 195 height 12
paste Number "S2623-CG (12/24)"
type Number "S2623-CG (12/24) SF"
click at [132, 235] on Title "Form Title *" at bounding box center [184, 230] width 195 height 12
paste Title "Combination Endorsement Personal and Advertising Injury Liability"
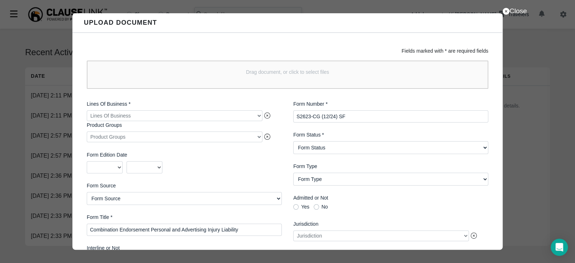
type Title "Combination Endorsement Personal and Advertising Injury Liability"
click at [324, 148] on Status "Form Status Active Obsolete" at bounding box center [390, 147] width 195 height 13
select Status "Active"
click at [293, 142] on Status "Form Status Active Obsolete" at bounding box center [390, 147] width 195 height 13
click at [198, 112] on div at bounding box center [175, 115] width 176 height 11
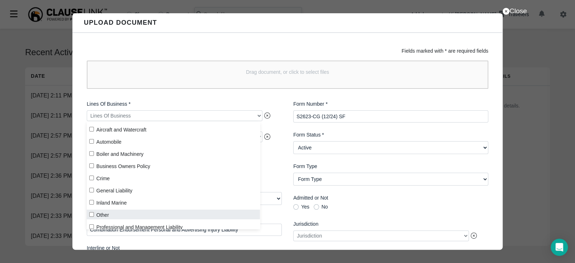
click at [98, 215] on label "Other" at bounding box center [173, 215] width 173 height 10
checkbox input "true"
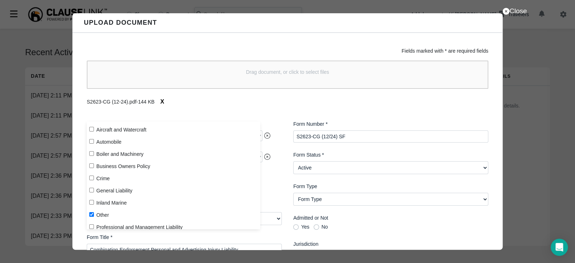
click at [285, 98] on div "S2623-CG (12-24).pdf - 144 KB X" at bounding box center [288, 102] width 402 height 14
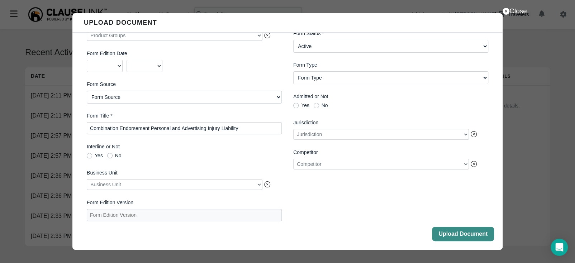
click at [432, 236] on button "Upload Document" at bounding box center [463, 234] width 62 height 14
click at [451, 231] on button "Close" at bounding box center [463, 234] width 62 height 14
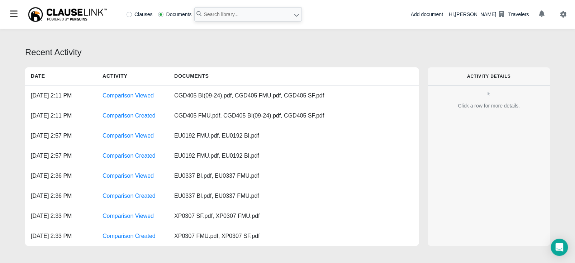
click at [443, 16] on div "Add document" at bounding box center [426, 15] width 32 height 8
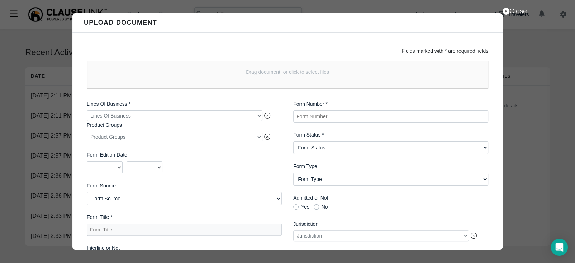
click at [315, 114] on Number "Form Number *" at bounding box center [390, 116] width 195 height 12
paste Number "S2623-CG GA (12/24)"
type Number "S2623-CG GA (12/24) SF"
click at [338, 147] on Status "Form Status Active Obsolete" at bounding box center [390, 147] width 195 height 13
select Status "Active"
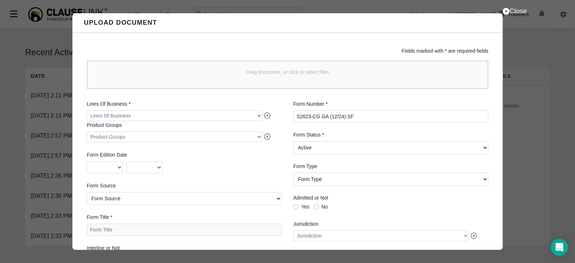
click at [293, 142] on Status "Form Status Active Obsolete" at bounding box center [390, 147] width 195 height 13
click at [143, 231] on Title "Form Title *" at bounding box center [184, 230] width 195 height 12
paste Title "Combination Endorsement - Exclusions And Limitations Personal and Advertising I…"
type Title "Combination Endorsement - Exclusions And Limitations Personal and Advertising I…"
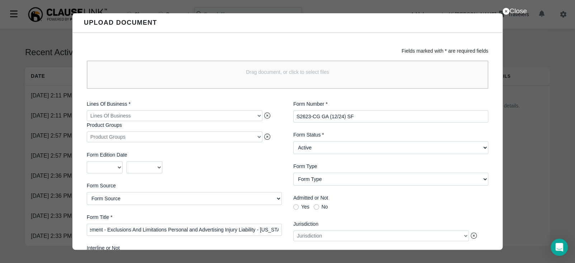
click at [129, 113] on div at bounding box center [175, 115] width 176 height 11
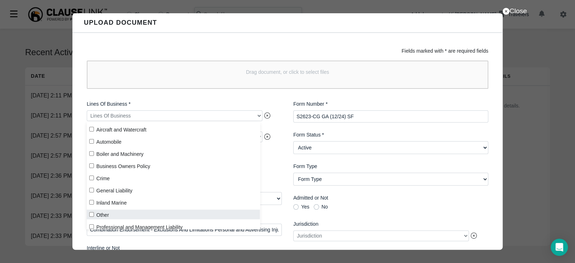
click at [91, 213] on input "Other" at bounding box center [91, 214] width 5 height 5
checkbox input "true"
click at [273, 167] on div "2025 2024 2023 2022 2021 2020 2019 2018 2017 2016 2015 2014 2013 2012 2011 2010…" at bounding box center [184, 167] width 195 height 12
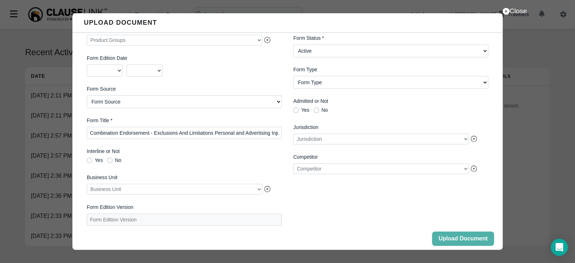
scroll to position [123, 0]
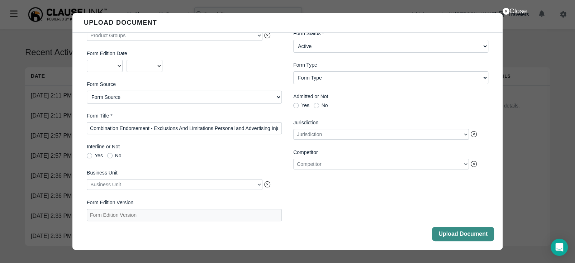
click at [443, 234] on button "Upload Document" at bounding box center [463, 234] width 62 height 14
click at [456, 234] on button "Close" at bounding box center [463, 234] width 62 height 14
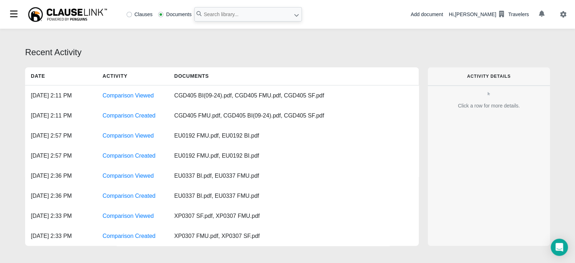
click at [443, 15] on div "Add document" at bounding box center [426, 15] width 32 height 8
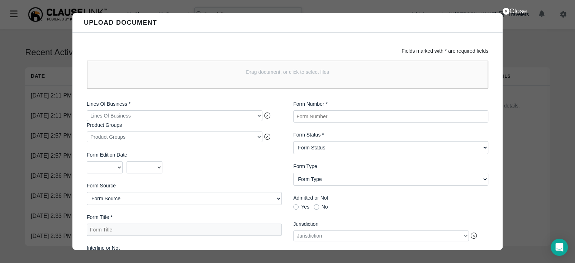
click at [313, 116] on Number "Form Number *" at bounding box center [390, 116] width 195 height 12
paste Number "S2623-CG OK (12/24)"
type Number "S2623-CG OK (12/24) SF"
click at [322, 144] on Status "Form Status Active Obsolete" at bounding box center [390, 147] width 195 height 13
select Status "Active"
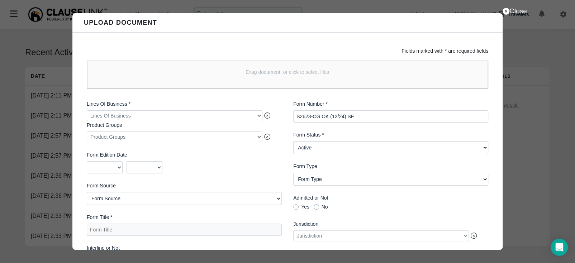
click at [293, 142] on Status "Form Status Active Obsolete" at bounding box center [390, 147] width 195 height 13
click at [151, 232] on Title "Form Title *" at bounding box center [184, 230] width 195 height 12
paste Title "Combination Endorsement Personal and Advertising Injury Liability - [US_STATE]"
type Title "Combination Endorsement Personal and Advertising Injury Liability - [US_STATE]"
click at [214, 115] on div at bounding box center [175, 115] width 176 height 11
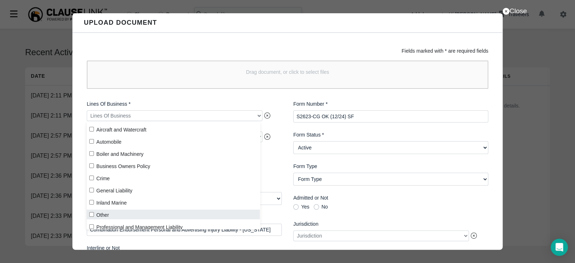
click at [90, 216] on input "Other" at bounding box center [91, 214] width 5 height 5
checkbox input "true"
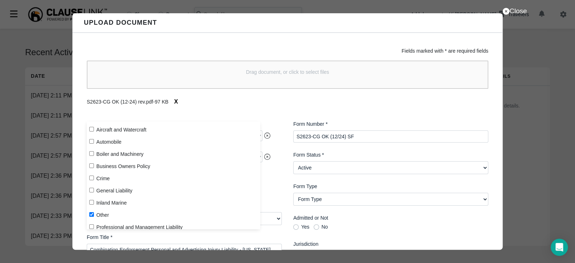
click at [327, 105] on div "S2623-CG OK (12-24) rev.pdf - 97 KB X" at bounding box center [288, 102] width 402 height 14
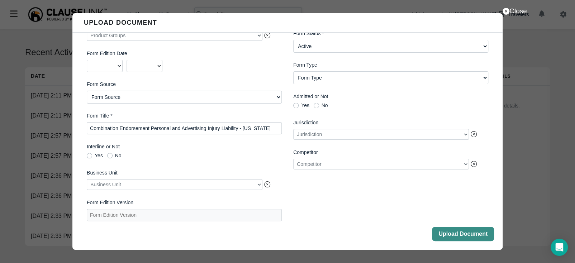
click at [451, 236] on button "Upload Document" at bounding box center [463, 234] width 62 height 14
click at [463, 236] on button "Close" at bounding box center [463, 234] width 62 height 14
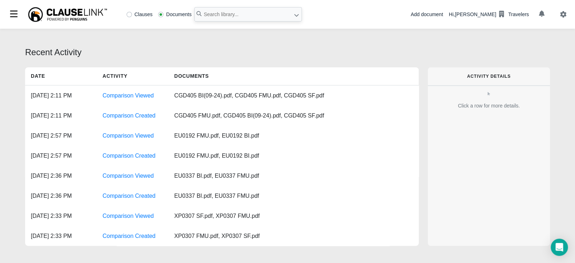
click at [429, 15] on div "Add document" at bounding box center [426, 15] width 32 height 8
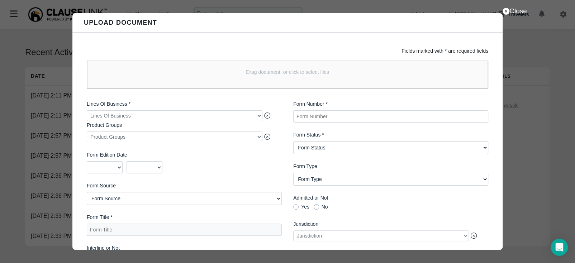
click at [309, 113] on Number "Form Number *" at bounding box center [390, 116] width 195 height 12
paste Number "S2623-CG OR (12/24)"
type Number "S2623-CG OR (12/24) SF"
click at [324, 148] on Status "Form Status Active Obsolete" at bounding box center [390, 147] width 195 height 13
select Status "Active"
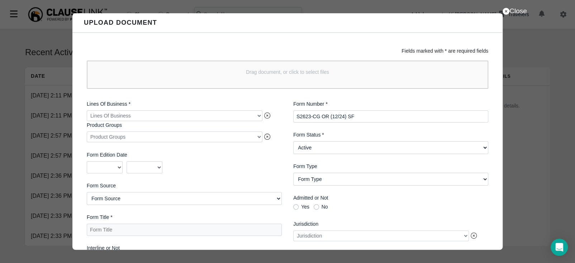
click at [293, 142] on Status "Form Status Active Obsolete" at bounding box center [390, 147] width 195 height 13
click at [225, 117] on div at bounding box center [175, 115] width 176 height 11
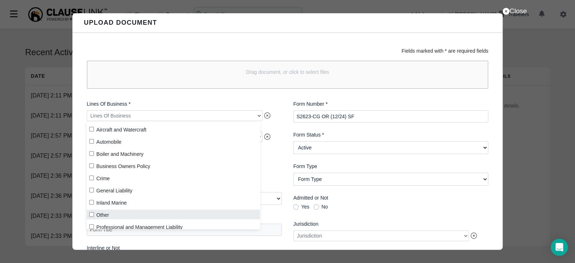
click at [151, 214] on label "Other" at bounding box center [173, 215] width 173 height 10
checkbox input "true"
click at [270, 168] on div "2025 2024 2023 2022 2021 2020 2019 2018 2017 2016 2015 2014 2013 2012 2011 2010…" at bounding box center [184, 167] width 195 height 12
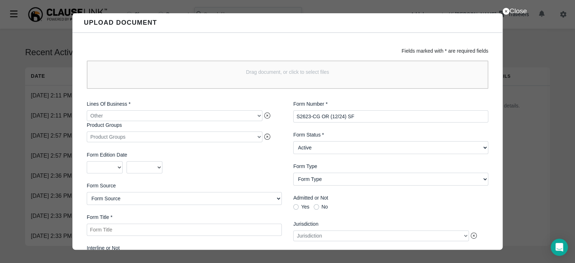
click at [266, 233] on Title "Form Title *" at bounding box center [184, 230] width 195 height 12
paste Title "Combination EndorsementPersonal and Advertising Injury Liability - [US_STATE]"
click at [149, 232] on Title "Combination EndorsementPersonal and Advertising Injury Liability - [US_STATE]" at bounding box center [184, 230] width 195 height 12
type Title "Combination Endorsement Personal and Advertising Injury Liability - [US_STATE]"
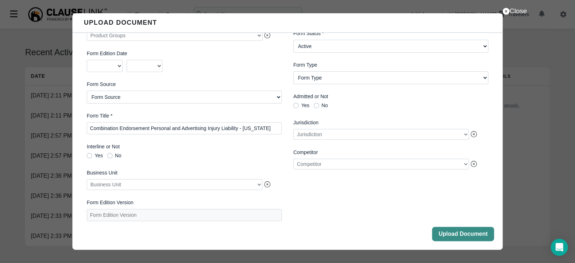
click at [445, 237] on button "Upload Document" at bounding box center [463, 234] width 62 height 14
click at [444, 237] on button "Close" at bounding box center [463, 234] width 62 height 14
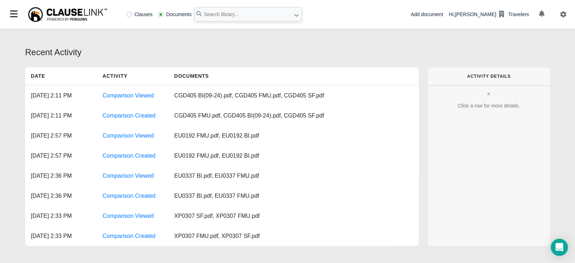
click at [438, 12] on div "Add document" at bounding box center [426, 15] width 32 height 8
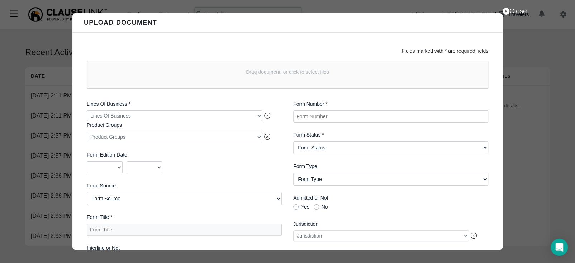
click at [355, 115] on Number "Form Number *" at bounding box center [390, 116] width 195 height 12
paste Number "S2623-CG VA (1/25)"
type Number "S2623-CG VA (1/25) SF"
click at [367, 150] on Status "Form Status Active Obsolete" at bounding box center [390, 147] width 195 height 13
select Status "Active"
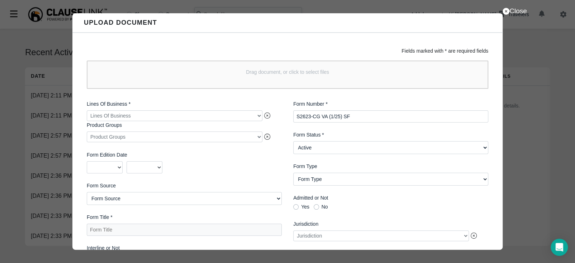
click at [293, 142] on Status "Form Status Active Obsolete" at bounding box center [390, 147] width 195 height 13
click at [167, 116] on div at bounding box center [175, 115] width 176 height 11
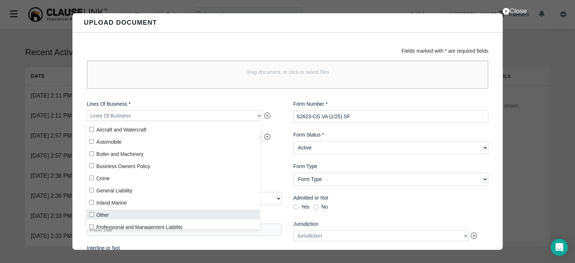
click at [96, 212] on label "Other" at bounding box center [173, 215] width 173 height 10
checkbox input "true"
click at [280, 167] on div "Lines Of Business * Other Product Groups Product Groups Form Edition Date 2025 …" at bounding box center [184, 212] width 206 height 234
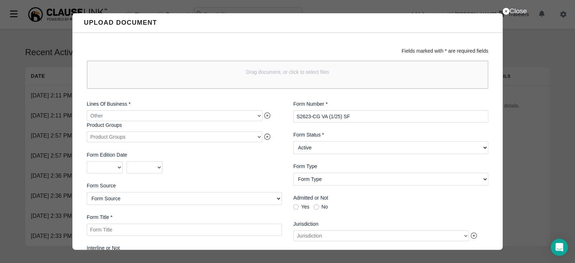
click at [138, 234] on Title "Form Title *" at bounding box center [184, 230] width 195 height 12
paste Title "Combination Endorsement Personal and Advertising Injury Liability"
type Title "Combination Endorsement Personal and Advertising Injury Liability"
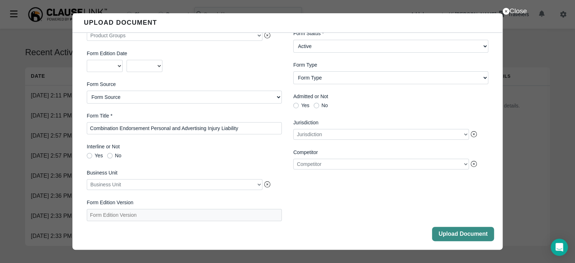
click at [456, 234] on button "Upload Document" at bounding box center [463, 234] width 62 height 14
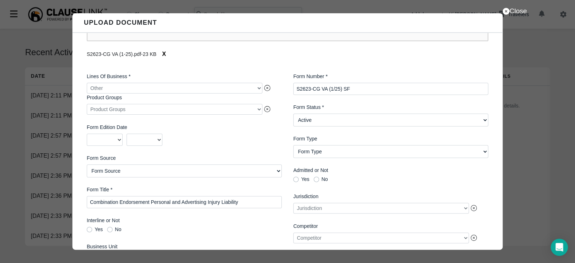
scroll to position [128, 0]
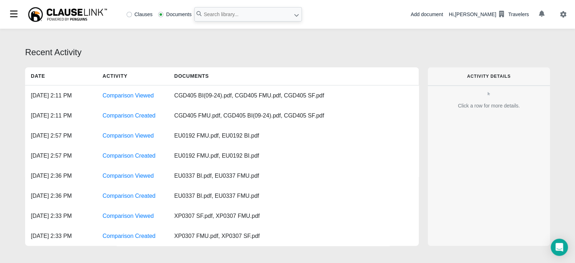
click at [434, 14] on div "Add document" at bounding box center [426, 15] width 32 height 8
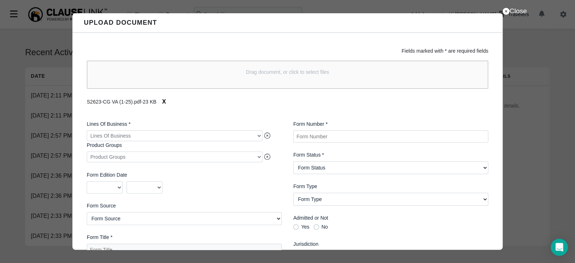
click at [310, 138] on Number "Form Number *" at bounding box center [390, 136] width 195 height 12
click at [319, 139] on Number "Form Number *" at bounding box center [390, 136] width 195 height 12
paste Number "S2623-CG VA (1/25)"
type Number "S2623-CG VA (1/25) SF"
click at [327, 168] on Status "Form Status Active Obsolete" at bounding box center [390, 167] width 195 height 13
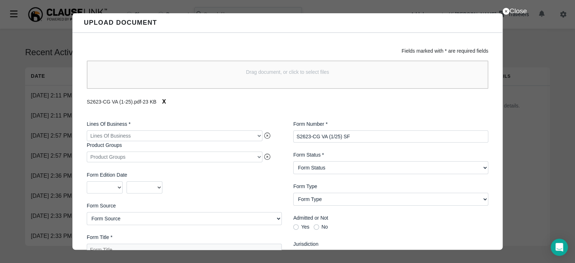
select Status "Active"
click at [293, 162] on Status "Form Status Active Obsolete" at bounding box center [390, 167] width 195 height 13
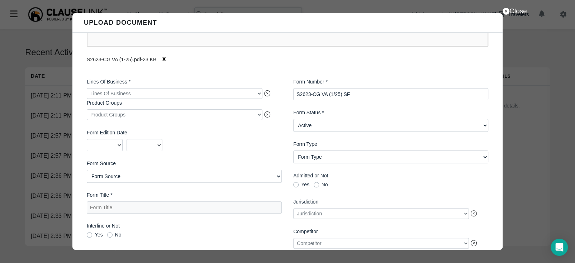
scroll to position [45, 0]
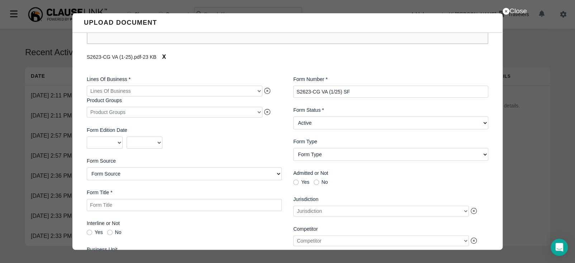
click at [209, 205] on Title "Form Title *" at bounding box center [184, 205] width 195 height 12
paste Title "Combination Endorsement Personal and Advertising Injury Liability"
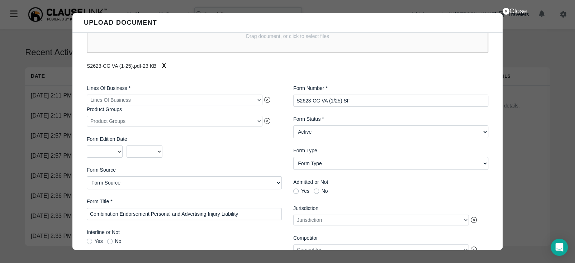
type Title "Combination Endorsement Personal and Advertising Injury Liability"
click at [247, 98] on div at bounding box center [175, 100] width 176 height 11
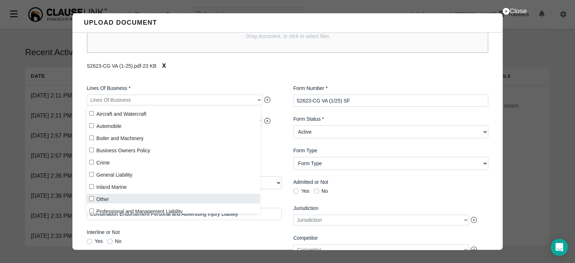
click at [90, 199] on input "Other" at bounding box center [91, 198] width 5 height 5
checkbox input "true"
click at [275, 136] on label "Form Edition Date" at bounding box center [184, 140] width 195 height 8
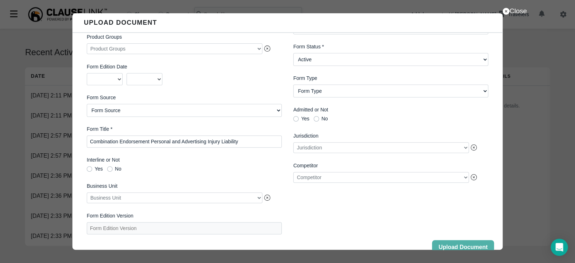
scroll to position [123, 0]
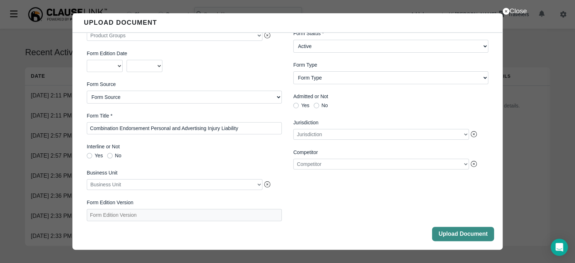
click at [445, 233] on button "Upload Document" at bounding box center [463, 234] width 62 height 14
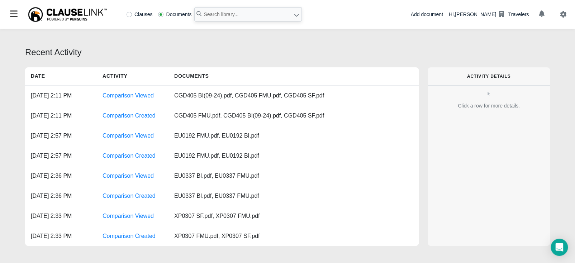
click at [437, 15] on div "Add document" at bounding box center [426, 15] width 32 height 8
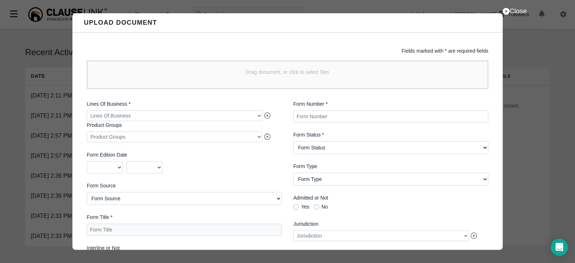
click at [315, 118] on Number "Form Number *" at bounding box center [390, 116] width 195 height 12
paste Number "S267-CG (12/24)"
type Number "S267-CG (12/24) SF"
click at [319, 152] on Status "Form Status Active Obsolete" at bounding box center [390, 147] width 195 height 13
select Status "Active"
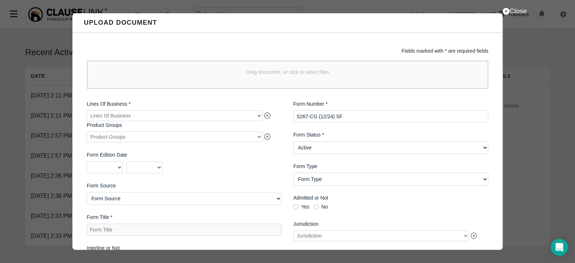
click at [293, 142] on Status "Form Status Active Obsolete" at bounding box center [390, 147] width 195 height 13
click at [196, 230] on Title "Form Title *" at bounding box center [184, 230] width 195 height 12
paste Title "Combination Endorsement Bodily Injury and Property Damage Liability"
type Title "Combination Endorsement Bodily Injury and Property Damage Liability"
click at [196, 114] on div at bounding box center [175, 115] width 176 height 11
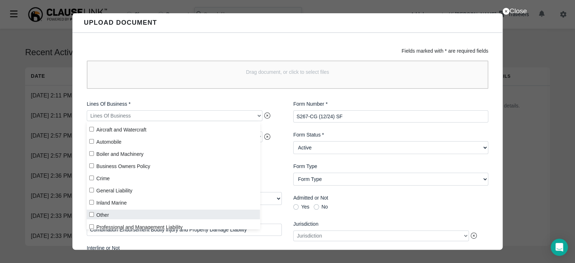
click at [128, 214] on label "Other" at bounding box center [173, 215] width 173 height 10
checkbox input "true"
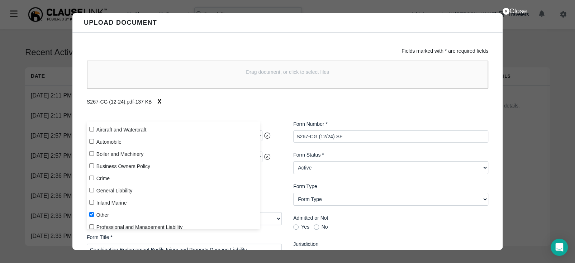
click at [279, 103] on div "S267-CG (12-24).pdf - 137 KB X" at bounding box center [288, 102] width 402 height 14
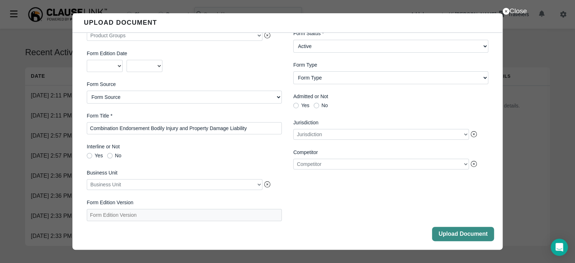
click at [444, 237] on button "Upload Document" at bounding box center [463, 234] width 62 height 14
click at [467, 235] on button "Close" at bounding box center [463, 234] width 62 height 14
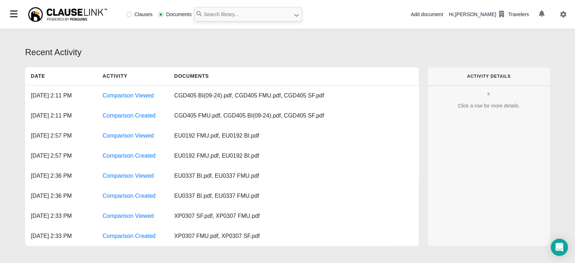
click at [443, 14] on div "Add document" at bounding box center [426, 15] width 32 height 8
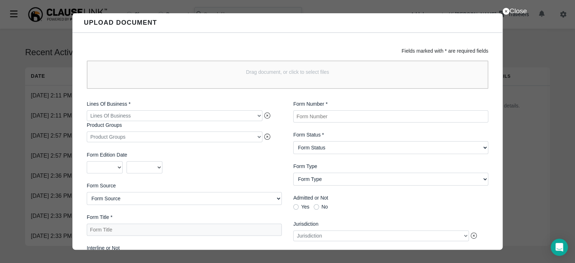
click at [322, 118] on Number "Form Number *" at bounding box center [390, 116] width 195 height 12
paste Number "S267-CG (01/25)"
type Number "S267-CG (01/25) SF"
click at [340, 146] on Status "Form Status Active Obsolete" at bounding box center [390, 147] width 195 height 13
select Status "Active"
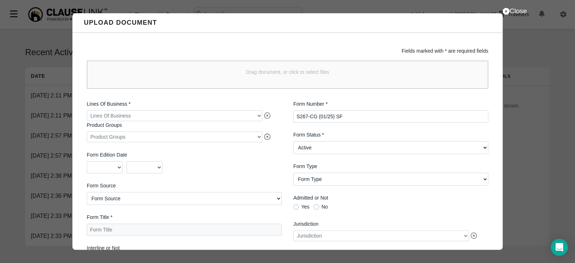
click at [293, 142] on Status "Form Status Active Obsolete" at bounding box center [390, 147] width 195 height 13
click at [212, 117] on div at bounding box center [175, 115] width 176 height 11
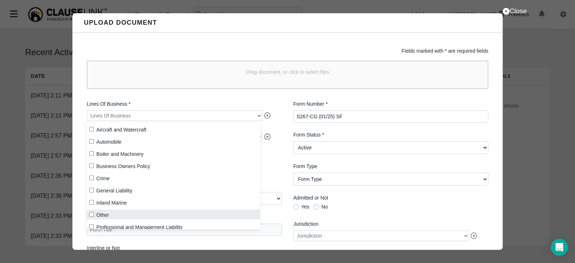
click at [168, 213] on label "Other" at bounding box center [173, 215] width 173 height 10
checkbox input "true"
click at [288, 213] on div "Form Number * S267-CG (01/25) SF Form Status * Form Status Active Obsolete Form…" at bounding box center [391, 212] width 206 height 234
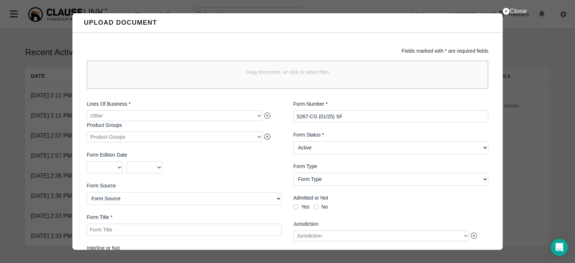
click at [241, 233] on Title "Form Title *" at bounding box center [184, 230] width 195 height 12
paste Title "Combination Endorsement Bodily Injury and Property Damage Liability"
type Title "Combination Endorsement Bodily Injury and Property Damage Liability"
click at [359, 119] on Number "S267-CG (01/25) SF" at bounding box center [390, 116] width 195 height 12
drag, startPoint x: 331, startPoint y: 118, endPoint x: 283, endPoint y: 114, distance: 47.8
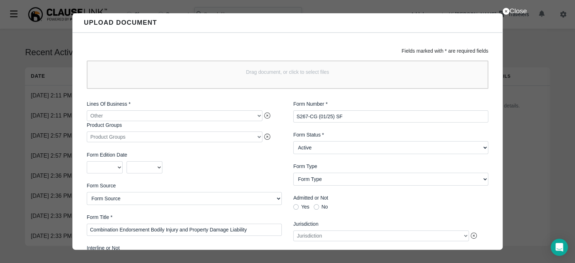
click at [282, 111] on div "Lines Of Business * Other Product Groups Product Groups Form Edition Date 2025 …" at bounding box center [287, 212] width 413 height 234
paste Number "GA (12/24"
type Number "S267-CG GA (12/24) SF"
drag, startPoint x: 252, startPoint y: 230, endPoint x: 50, endPoint y: 219, distance: 202.1
click at [49, 218] on div "Close Upload Document Fields marked with * are required fields Drag document, o…" at bounding box center [287, 131] width 575 height 263
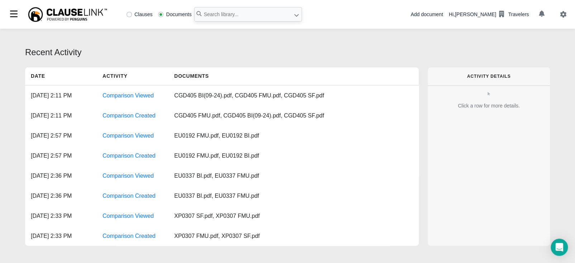
click at [443, 16] on div "Add document" at bounding box center [426, 15] width 32 height 8
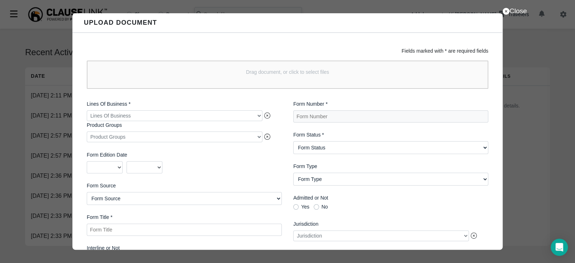
click at [227, 232] on Title "Form Title *" at bounding box center [184, 230] width 195 height 12
paste Title "Combination Endorsement - Exclusions And Limitations Bodily Injury and Property…"
type Title "Combination Endorsement - Exclusions And Limitations Bodily Injury and Property…"
click at [331, 147] on Status "Form Status Active Obsolete" at bounding box center [390, 147] width 195 height 13
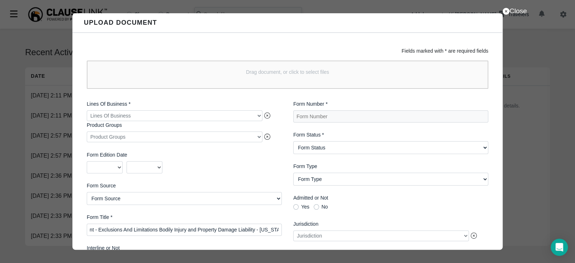
scroll to position [0, 0]
select Status "Active"
click at [293, 142] on Status "Form Status Active Obsolete" at bounding box center [390, 147] width 195 height 13
click at [209, 117] on div at bounding box center [175, 115] width 176 height 11
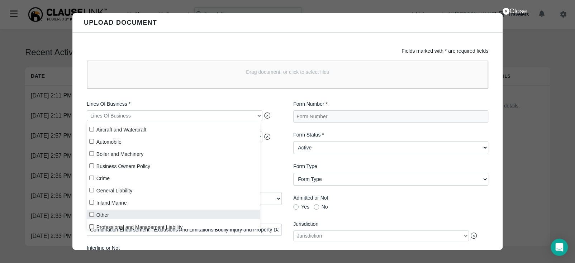
click at [91, 217] on label "Other" at bounding box center [173, 215] width 173 height 10
checkbox input "true"
click at [327, 107] on label "Form Number *" at bounding box center [390, 104] width 195 height 8
click at [327, 110] on Number "Form Number *" at bounding box center [390, 116] width 195 height 12
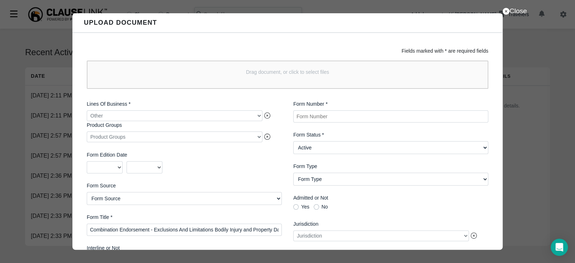
click at [328, 115] on Number "Form Number *" at bounding box center [390, 116] width 195 height 12
click at [396, 113] on Number "Form Number *" at bounding box center [390, 116] width 195 height 12
paste Number "S267-CG GA (12/24)"
type Number "S267-CG GA (12/24)"
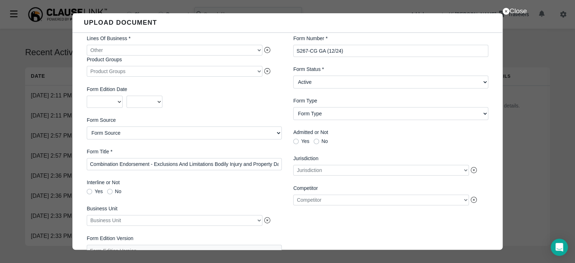
scroll to position [123, 0]
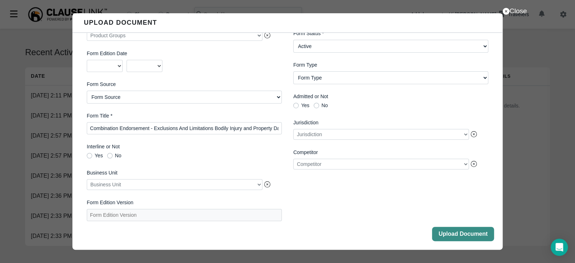
click at [449, 235] on button "Upload Document" at bounding box center [463, 234] width 62 height 14
click at [443, 238] on button "Close" at bounding box center [463, 234] width 62 height 14
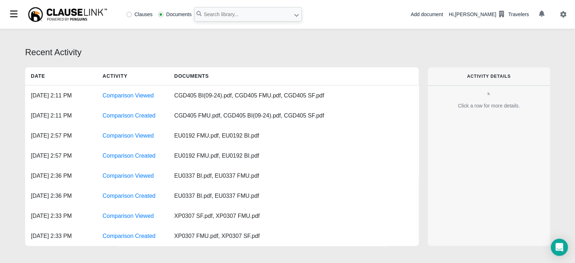
click at [438, 14] on div "Add document" at bounding box center [426, 15] width 32 height 8
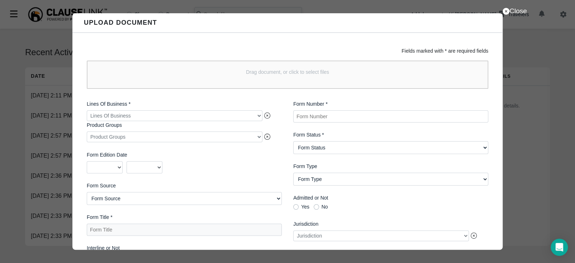
click at [340, 119] on Number "Form Number *" at bounding box center [390, 116] width 195 height 12
paste Number "S267-CG OR (12/24)"
type Number "S267-CG OR (12/24) SF"
drag, startPoint x: 353, startPoint y: 148, endPoint x: 342, endPoint y: 149, distance: 10.4
click at [353, 148] on Status "Form Status Active Obsolete" at bounding box center [390, 147] width 195 height 13
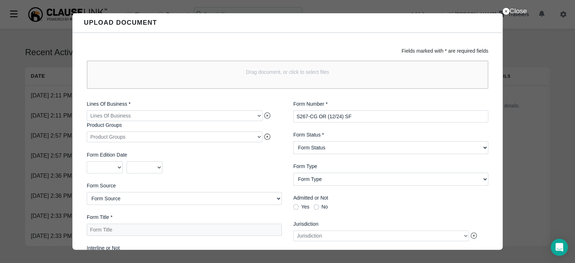
select Status "Active"
click at [293, 142] on Status "Form Status Active Obsolete" at bounding box center [390, 147] width 195 height 13
click at [156, 114] on div at bounding box center [175, 115] width 176 height 11
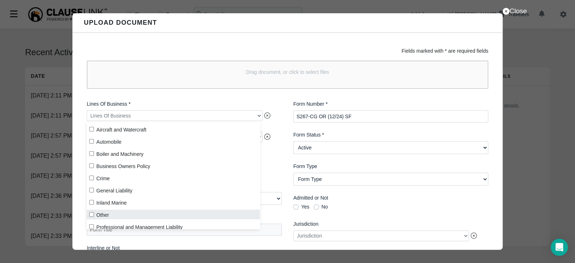
click at [92, 216] on input "Other" at bounding box center [91, 214] width 5 height 5
checkbox input "true"
click at [270, 170] on div "2025 2024 2023 2022 2021 2020 2019 2018 2017 2016 2015 2014 2013 2012 2011 2010…" at bounding box center [184, 167] width 195 height 12
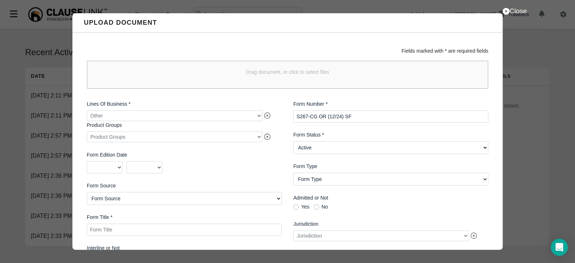
click at [151, 231] on Title "Form Title *" at bounding box center [184, 230] width 195 height 12
paste Title "Combination Endorsement - [US_STATE] Bodily Injury and Property Damage Liability"
type Title "Combination Endorsement - [US_STATE] Bodily Injury and Property Damage Liability"
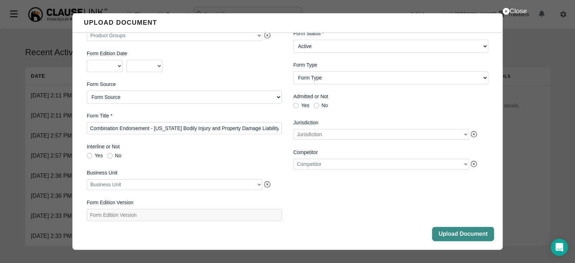
click at [452, 232] on button "Upload Document" at bounding box center [463, 234] width 62 height 14
click at [446, 234] on button "Close" at bounding box center [463, 234] width 62 height 14
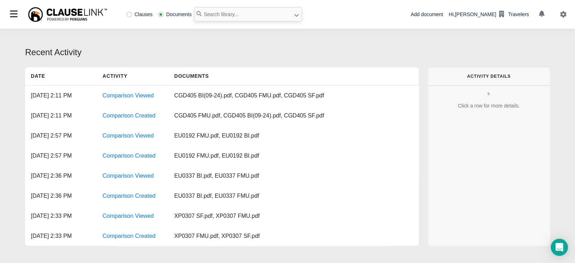
click at [436, 15] on div "Add document" at bounding box center [426, 15] width 32 height 8
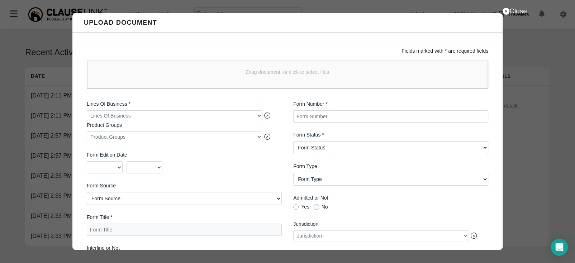
click at [321, 118] on Number "Form Number *" at bounding box center [390, 116] width 195 height 12
paste Number "P267-CG ME (12/24)"
type Number "P267-CG ME (12/24) SF"
click at [332, 146] on Status "Form Status Active Obsolete" at bounding box center [390, 147] width 195 height 13
select Status "Active"
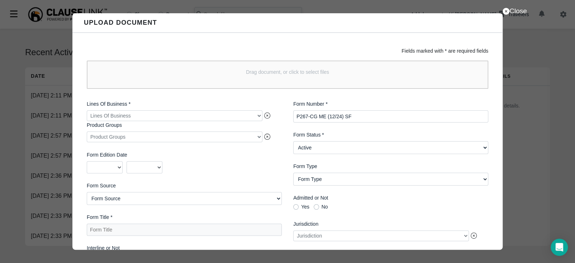
click at [293, 142] on Status "Form Status Active Obsolete" at bounding box center [390, 147] width 195 height 13
click at [171, 117] on div at bounding box center [175, 115] width 176 height 11
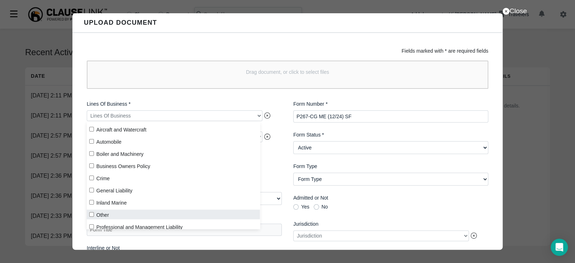
click at [91, 213] on input "Other" at bounding box center [91, 214] width 5 height 5
checkbox input "true"
click at [272, 165] on div "2025 2024 2023 2022 2021 2020 2019 2018 2017 2016 2015 2014 2013 2012 2011 2010…" at bounding box center [184, 167] width 195 height 12
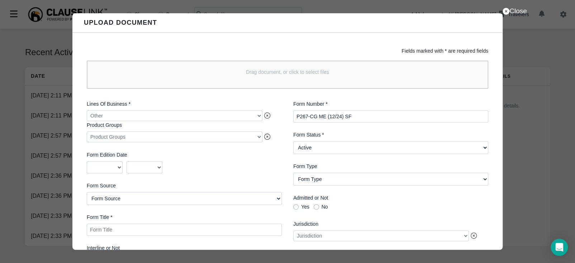
click at [161, 234] on Title "Form Title *" at bounding box center [184, 230] width 195 height 12
paste Title "Combination Endorsement - [US_STATE] Bodily Injury and Property Damage Liability"
type Title "Combination Endorsement - [US_STATE] Bodily Injury and Property Damage Liability"
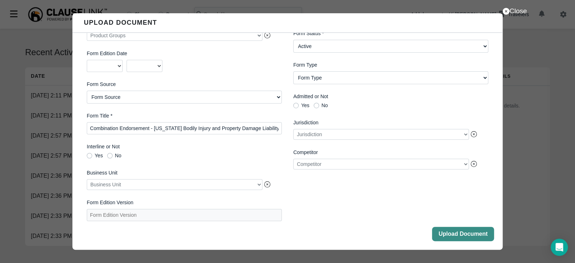
click at [440, 237] on button "Upload Document" at bounding box center [463, 234] width 62 height 14
click at [440, 232] on button "Close" at bounding box center [463, 234] width 62 height 14
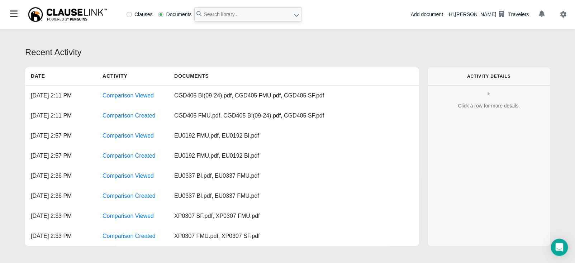
click at [431, 16] on div "Add document" at bounding box center [426, 15] width 32 height 8
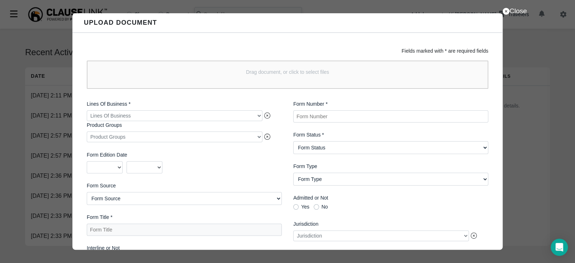
click at [313, 114] on Number "Form Number *" at bounding box center [390, 116] width 195 height 12
paste Number "P2623-CG ME (12/24)"
type Number "P2623-CG ME (12/24) SF"
click at [323, 147] on Status "Form Status Active Obsolete" at bounding box center [390, 147] width 195 height 13
select Status "Active"
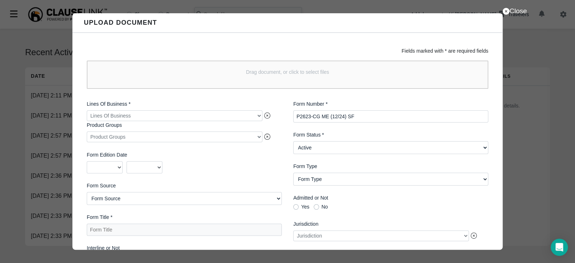
click at [293, 142] on Status "Form Status Active Obsolete" at bounding box center [390, 147] width 195 height 13
click at [210, 116] on div at bounding box center [175, 115] width 176 height 11
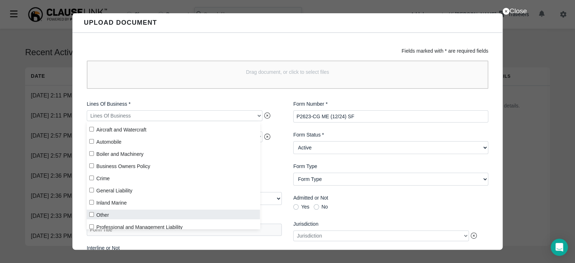
click at [92, 214] on input "Other" at bounding box center [91, 214] width 5 height 5
checkbox input "true"
click at [277, 171] on div "2025 2024 2023 2022 2021 2020 2019 2018 2017 2016 2015 2014 2013 2012 2011 2010…" at bounding box center [184, 167] width 195 height 12
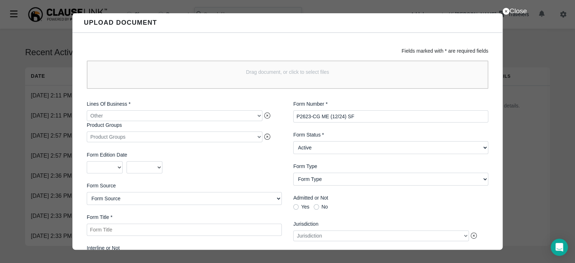
click at [172, 230] on Title "Form Title *" at bounding box center [184, 230] width 195 height 12
paste Title "Combination Endorsement - [US_STATE] Personal and Advertising Injury Liability"
type Title "Combination Endorsement - [US_STATE] Personal and Advertising Injury Liability"
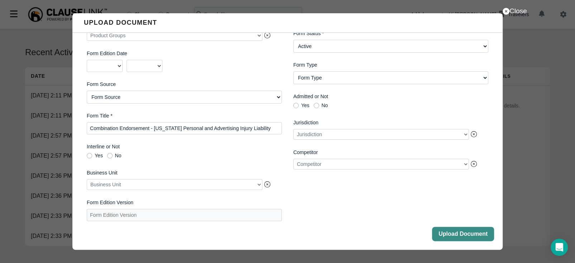
click at [467, 234] on button "Upload Document" at bounding box center [463, 234] width 62 height 14
click at [467, 233] on button "Close" at bounding box center [463, 234] width 62 height 14
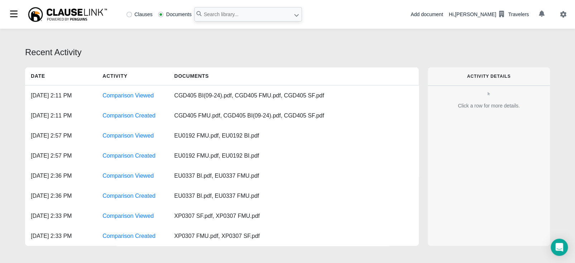
click at [441, 14] on div "Add document" at bounding box center [426, 15] width 32 height 8
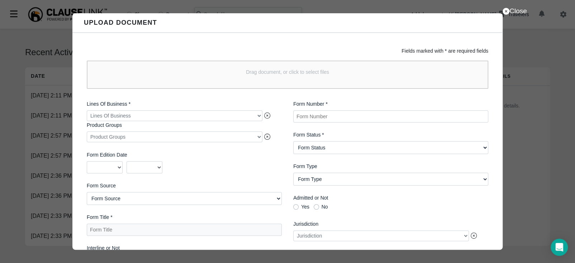
click at [342, 118] on Number "Form Number *" at bounding box center [390, 116] width 195 height 12
paste Number "P267-CG NH (12/24)"
type Number "P267-CG NH (12/24) SF"
click at [339, 151] on Status "Form Status Active Obsolete" at bounding box center [390, 147] width 195 height 13
select Status "Active"
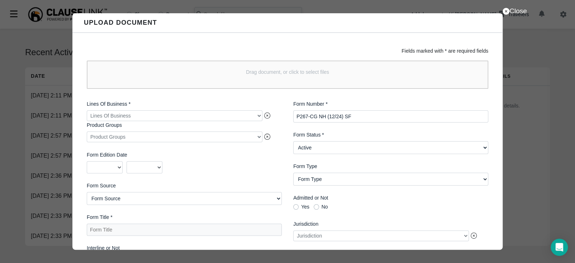
click at [293, 142] on Status "Form Status Active Obsolete" at bounding box center [390, 147] width 195 height 13
click at [228, 233] on Title "Form Title *" at bounding box center [184, 230] width 195 height 12
paste Title "Combination Endorsement - [US_STATE] Bodily Injury and Property Damage Liability"
type Title "Combination Endorsement - [US_STATE] Bodily Injury and Property Damage Liability"
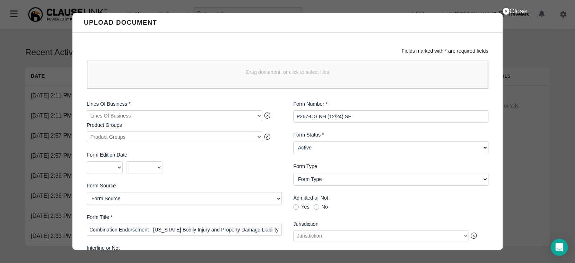
click at [165, 114] on div at bounding box center [175, 115] width 176 height 11
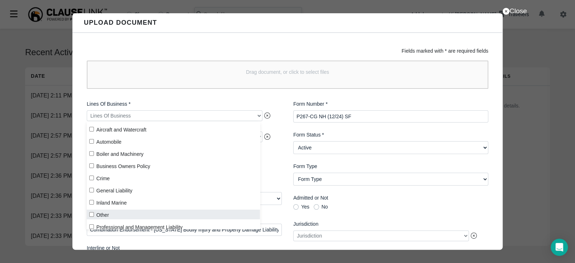
click at [92, 214] on input "Other" at bounding box center [91, 214] width 5 height 5
checkbox input "true"
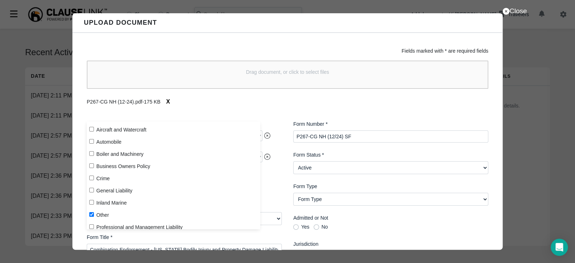
click at [277, 109] on div "Fields marked with * are required fields Drag document, or click to select file…" at bounding box center [287, 141] width 430 height 217
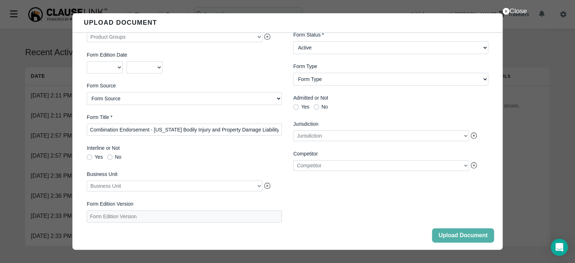
scroll to position [123, 0]
click at [445, 238] on button "Upload Document" at bounding box center [463, 234] width 62 height 14
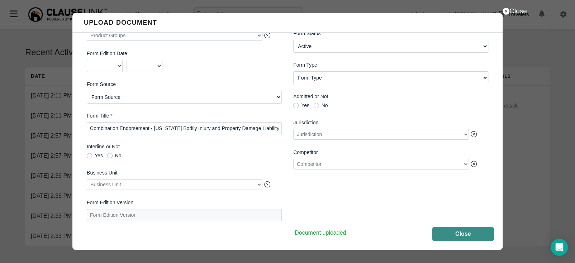
click at [461, 237] on button "Close" at bounding box center [463, 234] width 62 height 14
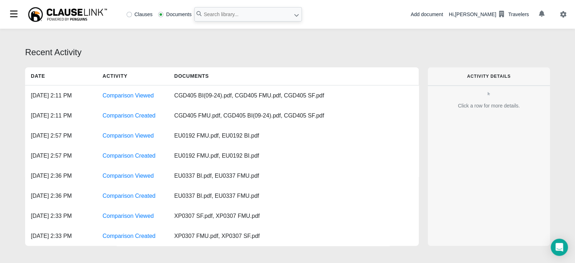
click at [429, 18] on div "Add document" at bounding box center [426, 15] width 32 height 8
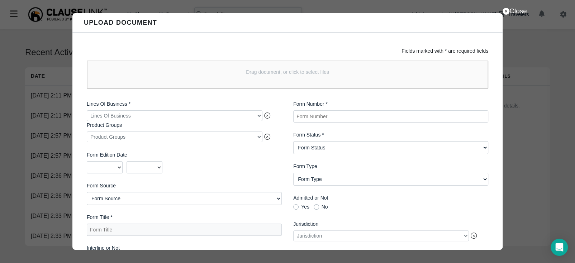
click at [369, 122] on Number "Form Number *" at bounding box center [390, 116] width 195 height 12
paste Number "P2623-CG NH (12/24)"
type Number "P2623-CG NH (12/24) SF"
click at [319, 150] on Status "Form Status Active Obsolete" at bounding box center [390, 147] width 195 height 13
select Status "Active"
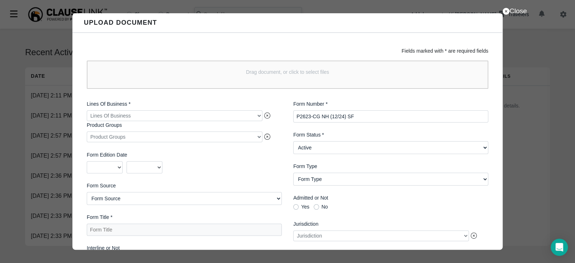
click at [293, 142] on Status "Form Status Active Obsolete" at bounding box center [390, 147] width 195 height 13
click at [187, 232] on Title "Form Title *" at bounding box center [184, 230] width 195 height 12
paste Title "Combination Endorsement - [US_STATE] Personal and Advertising Injury Liability"
type Title "Combination Endorsement - [US_STATE] Personal and Advertising Injury Liability"
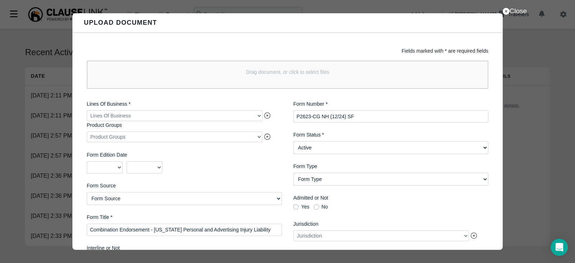
click at [165, 117] on div at bounding box center [175, 115] width 176 height 11
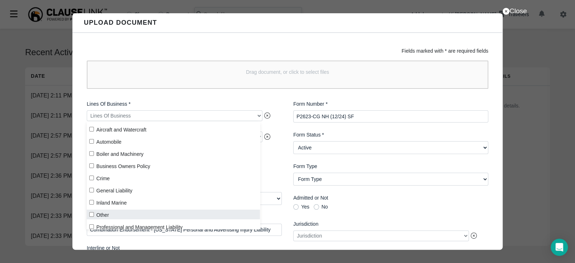
click at [90, 215] on input "Other" at bounding box center [91, 214] width 5 height 5
checkbox input "true"
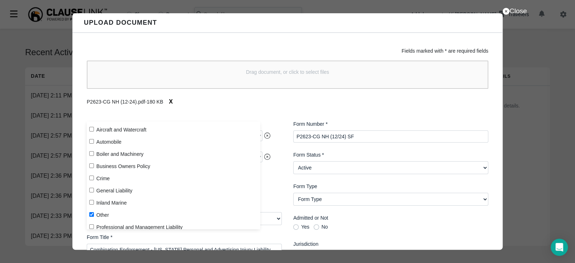
click at [275, 107] on div "P2623-CG NH (12-24).pdf - 180 KB X" at bounding box center [288, 102] width 402 height 14
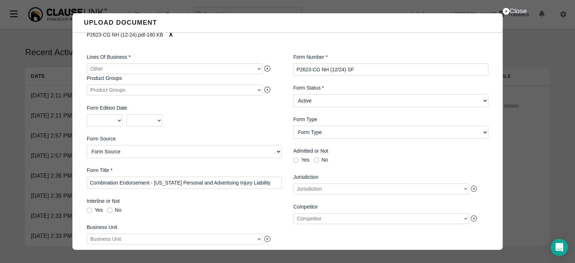
scroll to position [123, 0]
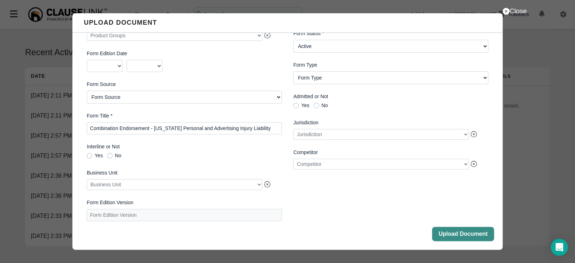
click at [442, 231] on button "Upload Document" at bounding box center [463, 234] width 62 height 14
click at [452, 236] on button "Close" at bounding box center [463, 234] width 62 height 14
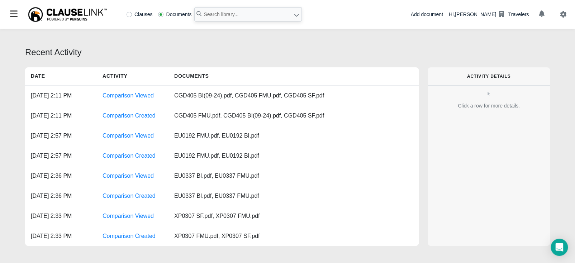
click at [434, 13] on div "Add document" at bounding box center [426, 15] width 32 height 8
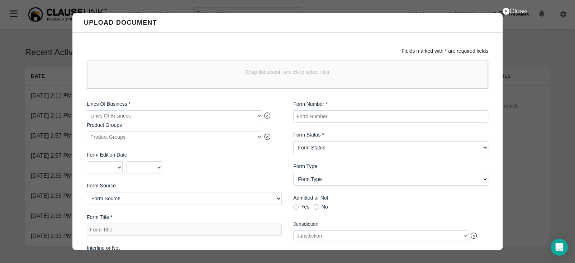
click at [339, 119] on Number "Form Number *" at bounding box center [390, 116] width 195 height 12
paste Number "P267-CG WA (12/24)"
type Number "P267-CG WA (12/24) SF"
click at [344, 146] on Status "Form Status Active Obsolete" at bounding box center [390, 147] width 195 height 13
select Status "Active"
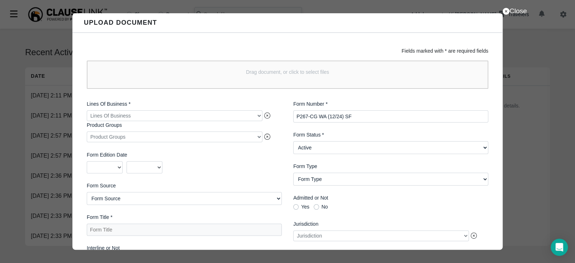
click at [293, 142] on Status "Form Status Active Obsolete" at bounding box center [390, 147] width 195 height 13
click at [170, 231] on Title "Form Title *" at bounding box center [184, 230] width 195 height 12
paste Title "Combination Endorsement - [US_STATE] Bodily Injury and Property Damage Liability"
type Title "Combination Endorsement - [US_STATE] Bodily Injury and Property Damage Liability"
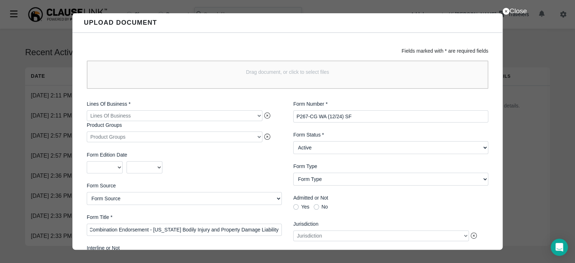
scroll to position [0, 0]
click at [175, 116] on div at bounding box center [175, 115] width 176 height 11
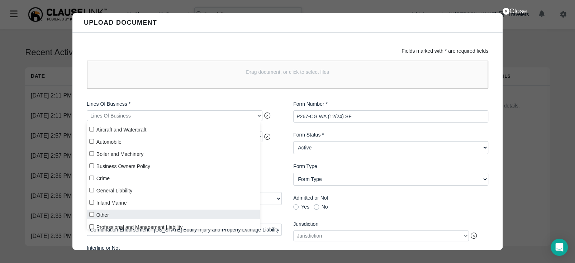
click at [90, 214] on input "Other" at bounding box center [91, 214] width 5 height 5
checkbox input "true"
click at [280, 166] on div "Lines Of Business * Other Product Groups Product Groups Form Edition Date 2025 …" at bounding box center [184, 212] width 206 height 234
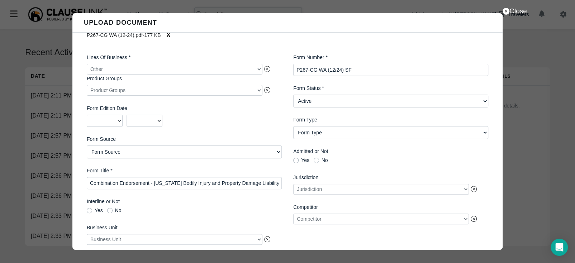
scroll to position [123, 0]
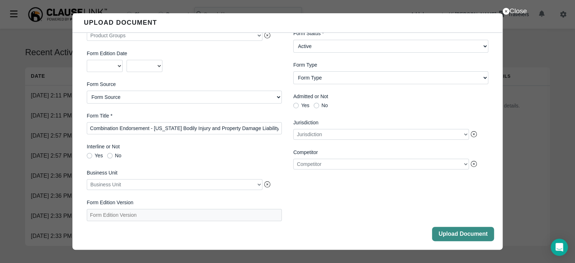
click at [441, 230] on button "Upload Document" at bounding box center [463, 234] width 62 height 14
click at [442, 235] on button "Close" at bounding box center [463, 234] width 62 height 14
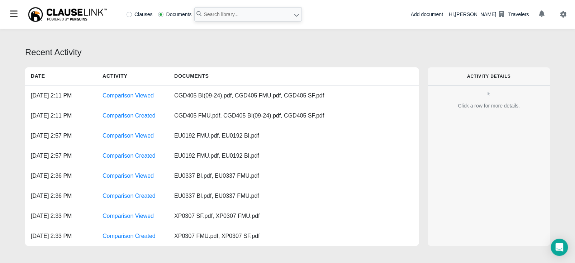
click at [440, 13] on div "Add document" at bounding box center [426, 15] width 32 height 8
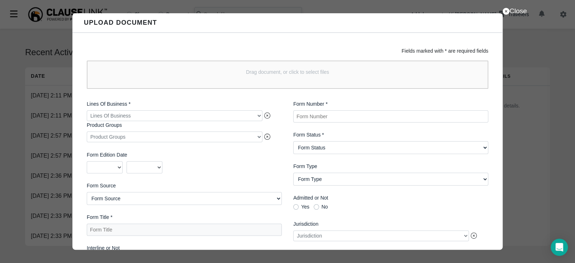
click at [341, 116] on Number "Form Number *" at bounding box center [390, 116] width 195 height 12
paste Number "P2623-CG WA (12/24)"
type Number "P2623-CG WA (12/24) SF"
click at [348, 148] on Status "Form Status Active Obsolete" at bounding box center [390, 147] width 195 height 13
select Status "Active"
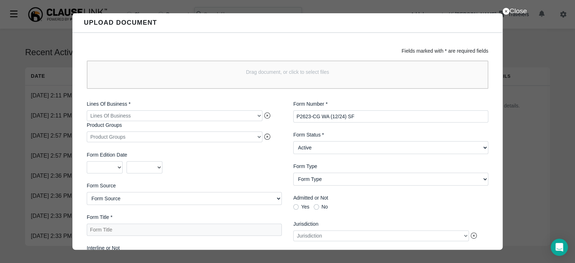
click at [293, 142] on Status "Form Status Active Obsolete" at bounding box center [390, 147] width 195 height 13
click at [192, 232] on Title "Form Title *" at bounding box center [184, 230] width 195 height 12
paste Title "Combination Endorsement Personal and Advertising Injury Liability - [US_STATE]"
type Title "Combination Endorsement Personal and Advertising Injury Liability - [US_STATE]"
click at [160, 113] on div at bounding box center [175, 115] width 176 height 11
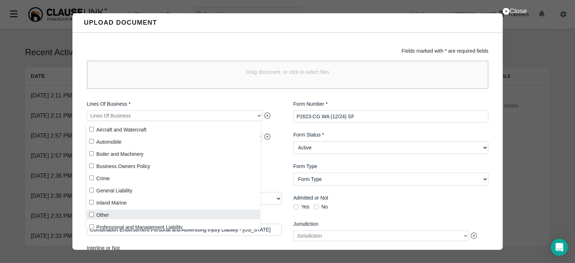
click at [91, 215] on input "Other" at bounding box center [91, 214] width 5 height 5
checkbox input "true"
click at [420, 98] on div "Form Number * P2623-CG WA (12/24) SF Form Status * Form Status Active Obsolete …" at bounding box center [391, 212] width 206 height 234
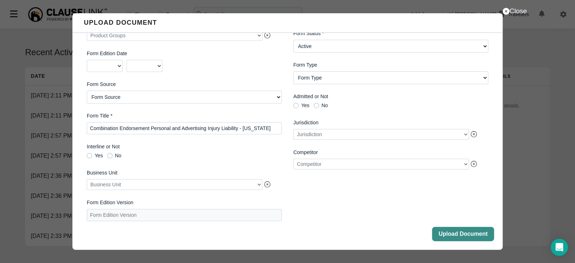
click at [460, 233] on button "Upload Document" at bounding box center [463, 234] width 62 height 14
click at [460, 232] on button "Close" at bounding box center [463, 234] width 62 height 14
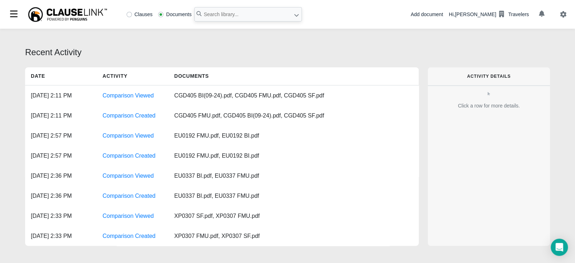
click at [445, 9] on div "Add document Hi, [PERSON_NAME] Travelers" at bounding box center [492, 14] width 165 height 29
click at [441, 14] on div "Add document" at bounding box center [426, 15] width 32 height 8
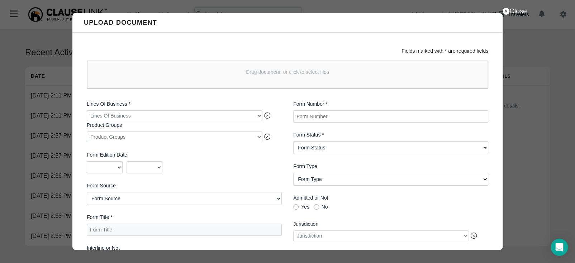
click at [309, 118] on Number "Form Number *" at bounding box center [390, 116] width 195 height 12
paste Number "P267-CG ME (12/24)"
type Number "P267-CG ME (12/24) SF"
click at [323, 147] on Status "Form Status Active Obsolete" at bounding box center [390, 147] width 195 height 13
select Status "Active"
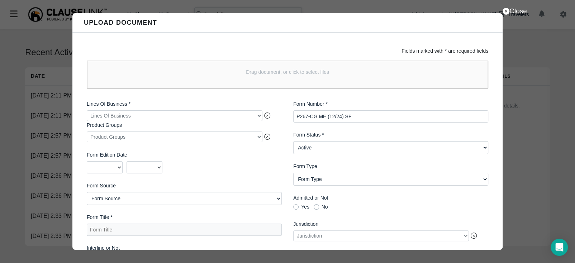
click at [293, 142] on Status "Form Status Active Obsolete" at bounding box center [390, 147] width 195 height 13
click at [157, 233] on Title "Form Title *" at bounding box center [184, 230] width 195 height 12
paste Title "Combination Endorsement - [US_STATE] Bodily Injury and Property Damage Liability"
type Title "Combination Endorsement - [US_STATE] Bodily Injury and Property Damage Liability"
click at [171, 118] on div at bounding box center [175, 115] width 176 height 11
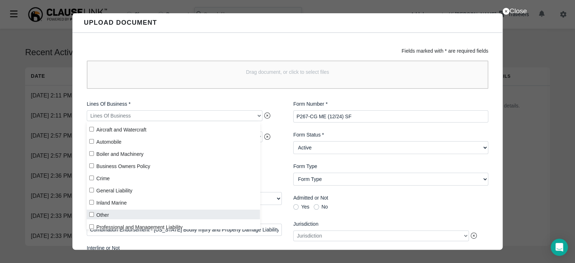
click at [92, 215] on input "Other" at bounding box center [91, 214] width 5 height 5
checkbox input "true"
click at [275, 77] on div "Drag document, or click to select files" at bounding box center [288, 75] width 402 height 28
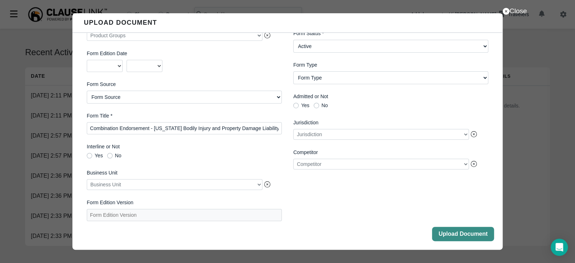
click at [437, 233] on button "Upload Document" at bounding box center [463, 234] width 62 height 14
